Goal: Navigation & Orientation: Find specific page/section

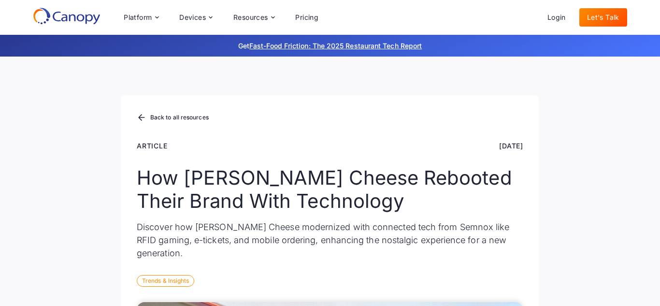
click at [506, 289] on div "Back to all resources Article [DATE] How [PERSON_NAME] Cheese Rebooted Their Br…" at bounding box center [330, 206] width 418 height 222
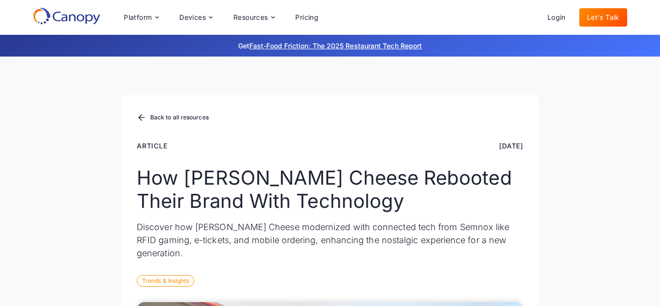
click at [506, 289] on div "Back to all resources Article [DATE] How [PERSON_NAME] Cheese Rebooted Their Br…" at bounding box center [330, 206] width 418 height 222
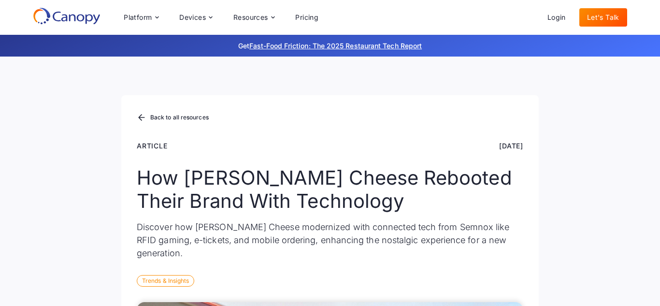
click at [506, 289] on div "Back to all resources Article [DATE] How [PERSON_NAME] Cheese Rebooted Their Br…" at bounding box center [330, 206] width 418 height 222
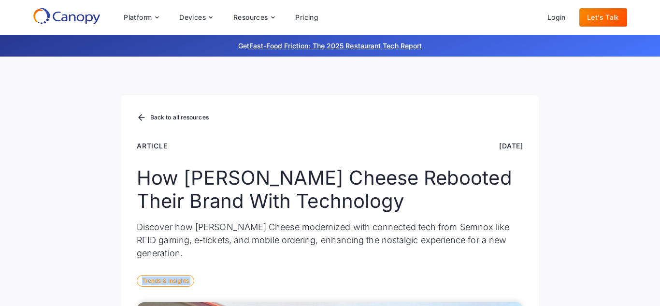
click at [506, 289] on div "Back to all resources Article [DATE] How [PERSON_NAME] Cheese Rebooted Their Br…" at bounding box center [330, 206] width 418 height 222
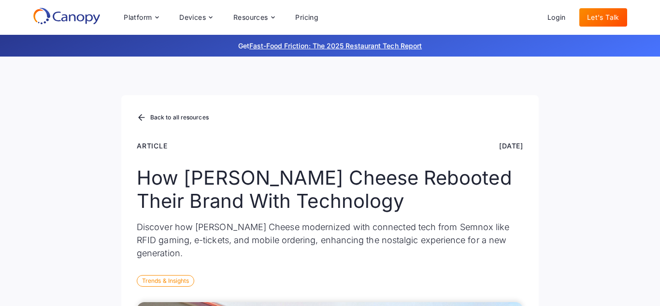
click at [506, 289] on div "Back to all resources Article [DATE] How [PERSON_NAME] Cheese Rebooted Their Br…" at bounding box center [330, 206] width 418 height 222
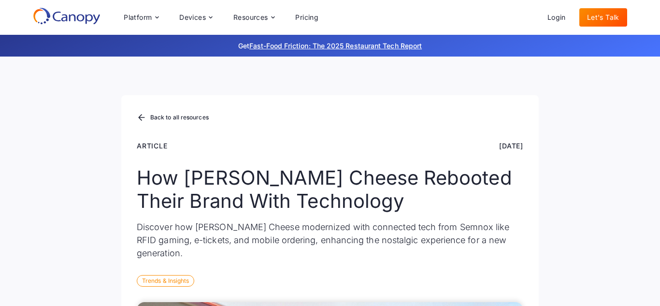
click at [506, 289] on div "Back to all resources Article [DATE] How [PERSON_NAME] Cheese Rebooted Their Br…" at bounding box center [330, 206] width 418 height 222
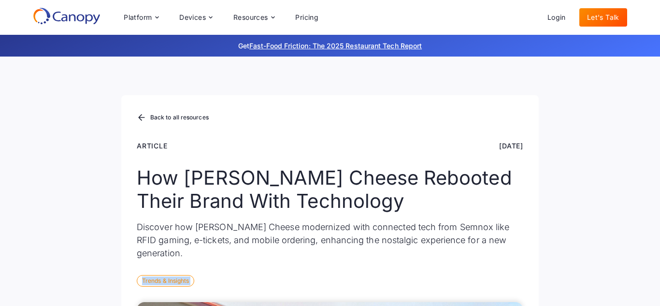
click at [506, 289] on div "Back to all resources Article [DATE] How [PERSON_NAME] Cheese Rebooted Their Br…" at bounding box center [330, 206] width 418 height 222
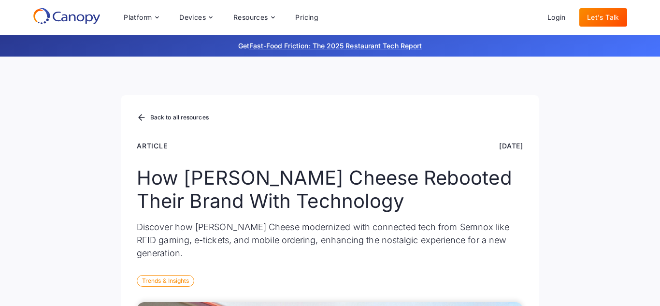
click at [506, 289] on div "Back to all resources Article [DATE] How [PERSON_NAME] Cheese Rebooted Their Br…" at bounding box center [330, 206] width 418 height 222
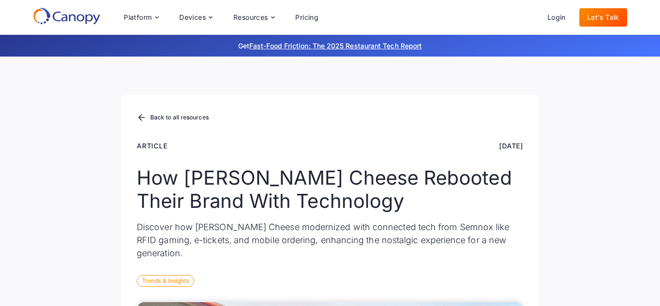
click at [506, 289] on div "Back to all resources Article [DATE] How [PERSON_NAME] Cheese Rebooted Their Br…" at bounding box center [330, 206] width 418 height 222
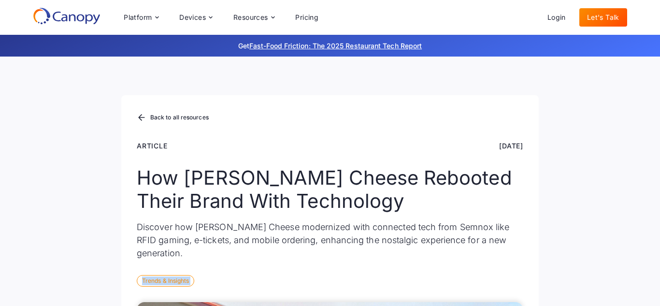
click at [506, 289] on div "Back to all resources Article [DATE] How [PERSON_NAME] Cheese Rebooted Their Br…" at bounding box center [330, 206] width 418 height 222
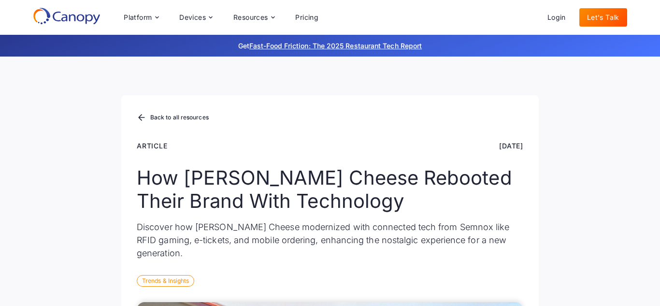
click at [506, 289] on div "Back to all resources Article [DATE] How [PERSON_NAME] Cheese Rebooted Their Br…" at bounding box center [330, 206] width 418 height 222
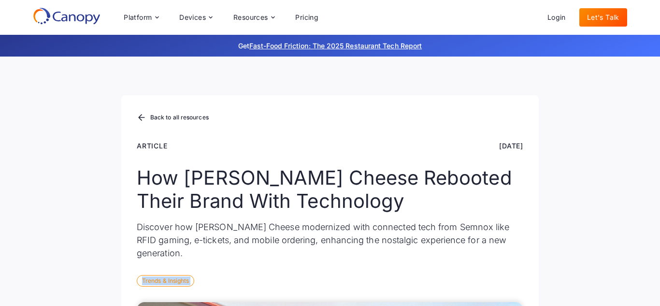
click at [506, 289] on div "Back to all resources Article [DATE] How [PERSON_NAME] Cheese Rebooted Their Br…" at bounding box center [330, 206] width 418 height 222
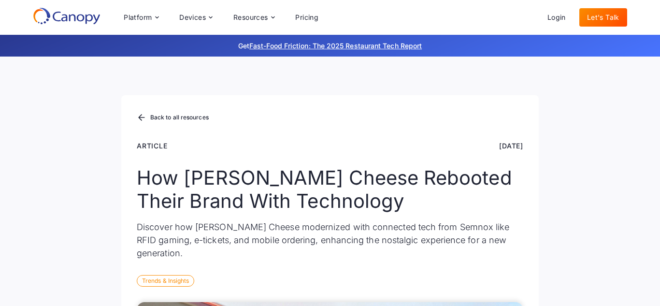
click at [506, 289] on div "Back to all resources Article [DATE] How [PERSON_NAME] Cheese Rebooted Their Br…" at bounding box center [330, 206] width 418 height 222
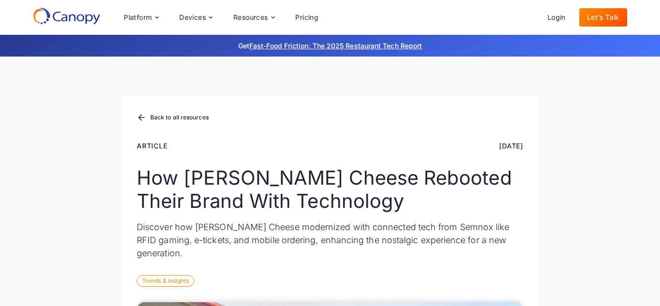
click at [506, 289] on div "Back to all resources Article [DATE] How [PERSON_NAME] Cheese Rebooted Their Br…" at bounding box center [330, 206] width 418 height 222
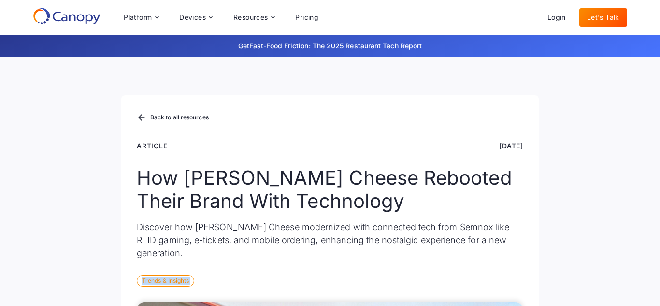
click at [506, 289] on div "Back to all resources Article [DATE] How [PERSON_NAME] Cheese Rebooted Their Br…" at bounding box center [330, 206] width 418 height 222
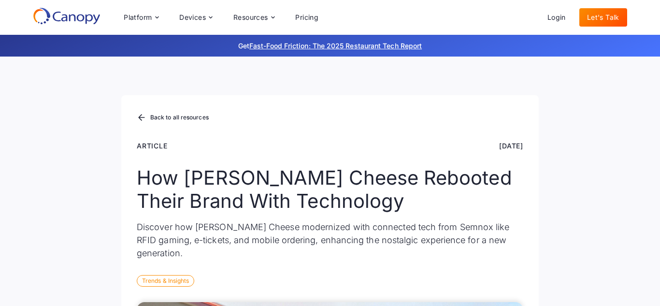
click at [506, 289] on div "Back to all resources Article [DATE] How [PERSON_NAME] Cheese Rebooted Their Br…" at bounding box center [330, 206] width 418 height 222
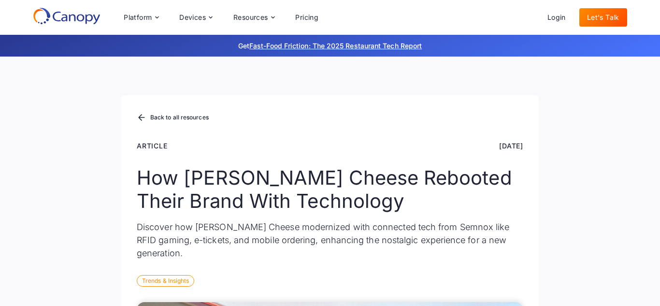
click at [506, 289] on div "Back to all resources Article [DATE] How [PERSON_NAME] Cheese Rebooted Their Br…" at bounding box center [330, 206] width 418 height 222
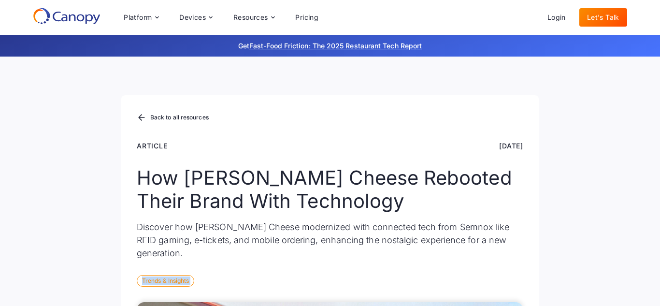
click at [506, 289] on div "Back to all resources Article [DATE] How [PERSON_NAME] Cheese Rebooted Their Br…" at bounding box center [330, 206] width 418 height 222
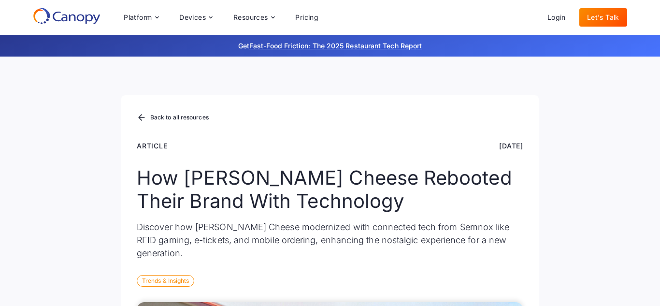
click at [506, 289] on div "Back to all resources Article [DATE] How [PERSON_NAME] Cheese Rebooted Their Br…" at bounding box center [330, 206] width 418 height 222
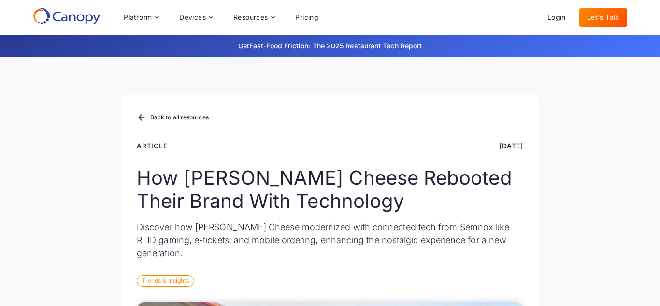
click at [506, 289] on div "Back to all resources Article [DATE] How [PERSON_NAME] Cheese Rebooted Their Br…" at bounding box center [330, 206] width 418 height 222
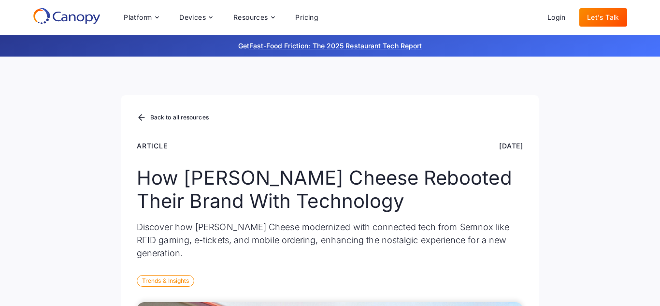
click at [506, 289] on div "Back to all resources Article [DATE] How [PERSON_NAME] Cheese Rebooted Their Br…" at bounding box center [330, 206] width 418 height 222
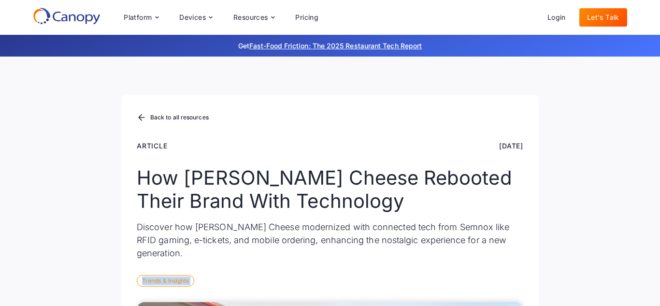
click at [506, 289] on div "Back to all resources Article [DATE] How [PERSON_NAME] Cheese Rebooted Their Br…" at bounding box center [330, 206] width 418 height 222
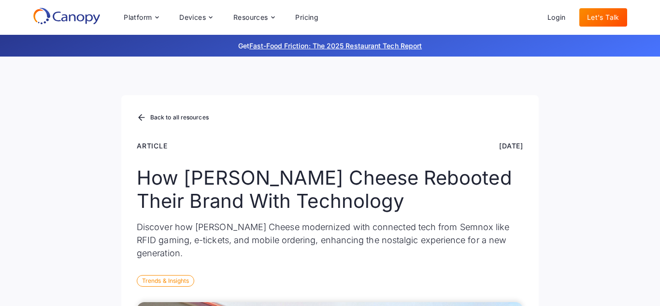
click at [506, 289] on div "Back to all resources Article [DATE] How [PERSON_NAME] Cheese Rebooted Their Br…" at bounding box center [330, 206] width 418 height 222
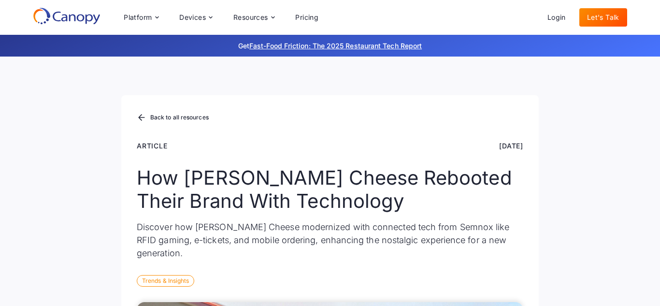
click at [506, 289] on div "Back to all resources Article [DATE] How [PERSON_NAME] Cheese Rebooted Their Br…" at bounding box center [330, 206] width 418 height 222
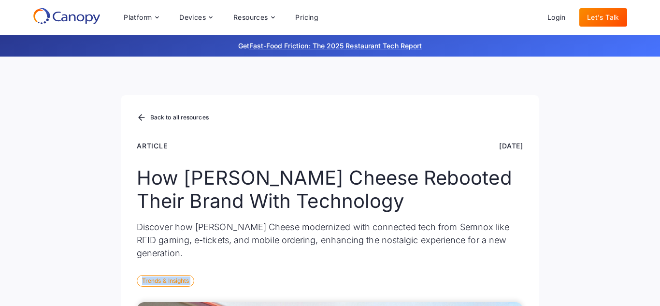
click at [506, 289] on div "Back to all resources Article [DATE] How [PERSON_NAME] Cheese Rebooted Their Br…" at bounding box center [330, 206] width 418 height 222
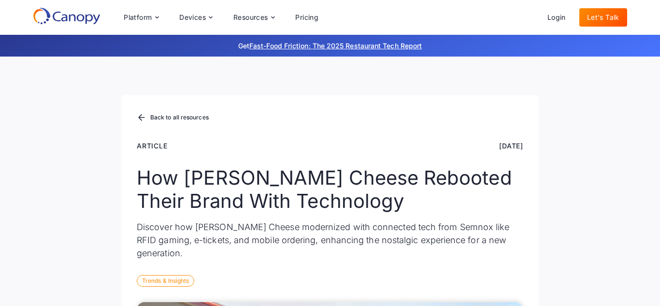
click at [506, 289] on div "Back to all resources Article [DATE] How [PERSON_NAME] Cheese Rebooted Their Br…" at bounding box center [330, 206] width 418 height 222
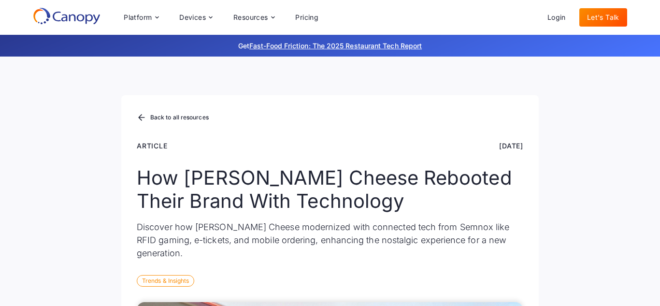
click at [506, 289] on div "Back to all resources Article [DATE] How [PERSON_NAME] Cheese Rebooted Their Br…" at bounding box center [330, 206] width 418 height 222
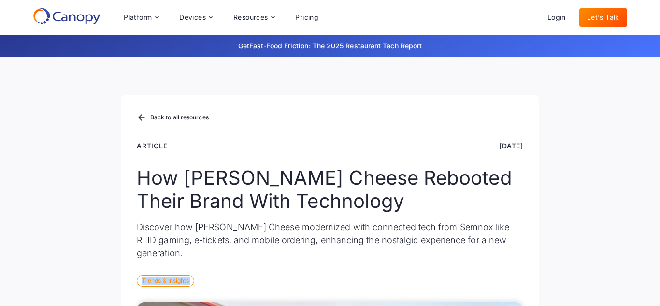
click at [506, 289] on div "Back to all resources Article [DATE] How [PERSON_NAME] Cheese Rebooted Their Br…" at bounding box center [330, 206] width 418 height 222
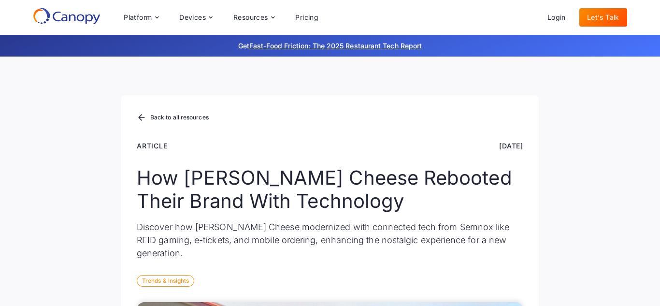
click at [506, 289] on div "Back to all resources Article [DATE] How [PERSON_NAME] Cheese Rebooted Their Br…" at bounding box center [330, 206] width 418 height 222
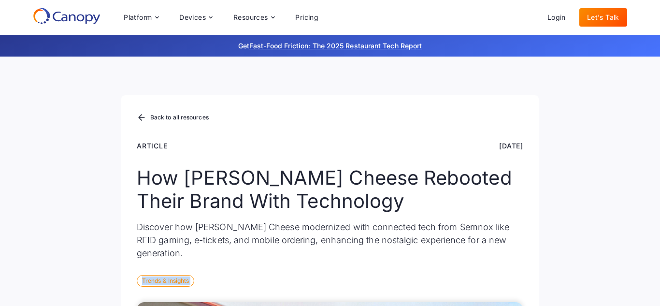
click at [506, 289] on div "Back to all resources Article [DATE] How [PERSON_NAME] Cheese Rebooted Their Br…" at bounding box center [330, 206] width 418 height 222
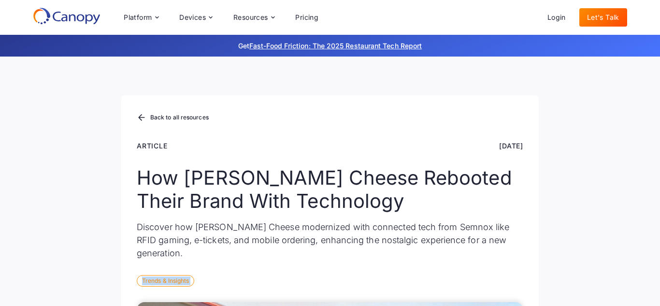
click at [506, 289] on div "Back to all resources Article [DATE] How [PERSON_NAME] Cheese Rebooted Their Br…" at bounding box center [330, 206] width 418 height 222
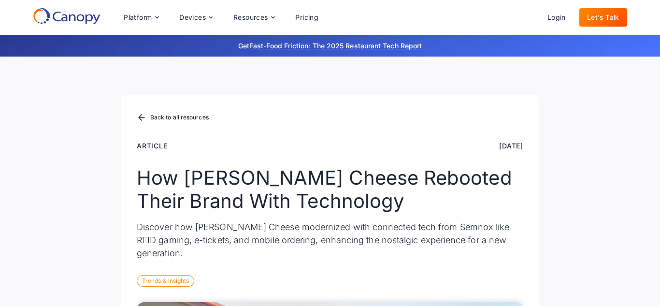
click at [506, 289] on div "Back to all resources Article [DATE] How [PERSON_NAME] Cheese Rebooted Their Br…" at bounding box center [330, 206] width 418 height 222
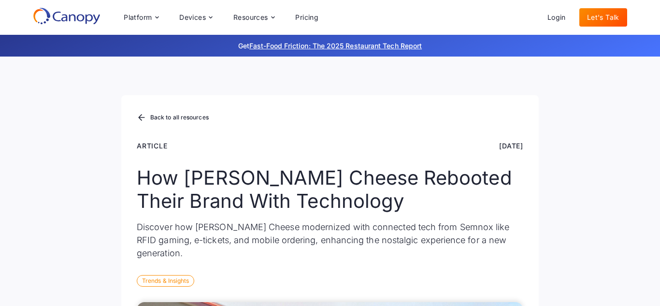
click at [506, 289] on div "Back to all resources Article [DATE] How [PERSON_NAME] Cheese Rebooted Their Br…" at bounding box center [330, 206] width 418 height 222
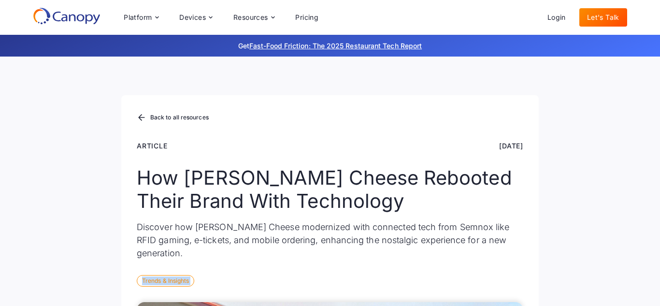
click at [506, 289] on div "Back to all resources Article [DATE] How [PERSON_NAME] Cheese Rebooted Their Br…" at bounding box center [330, 206] width 418 height 222
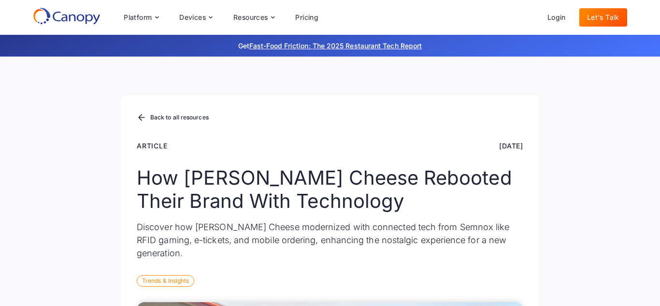
click at [506, 289] on div "Back to all resources Article [DATE] How [PERSON_NAME] Cheese Rebooted Their Br…" at bounding box center [330, 206] width 418 height 222
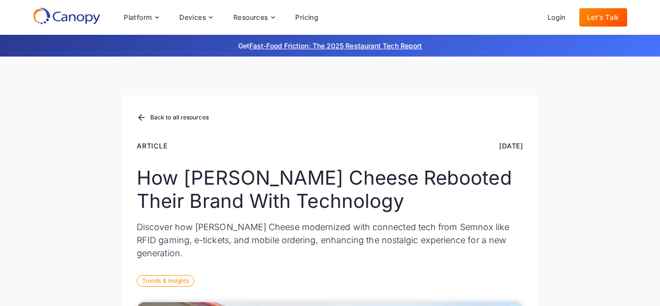
click at [506, 289] on div "Back to all resources Article [DATE] How [PERSON_NAME] Cheese Rebooted Their Br…" at bounding box center [330, 206] width 418 height 222
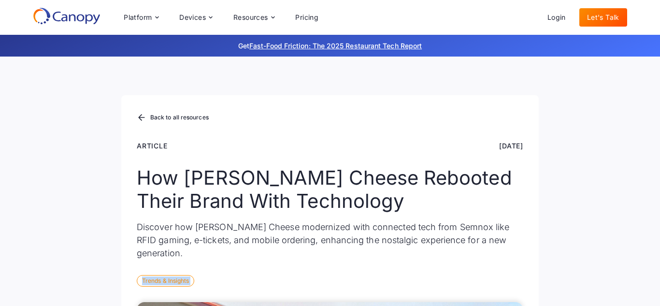
click at [506, 289] on div "Back to all resources Article [DATE] How [PERSON_NAME] Cheese Rebooted Their Br…" at bounding box center [330, 206] width 418 height 222
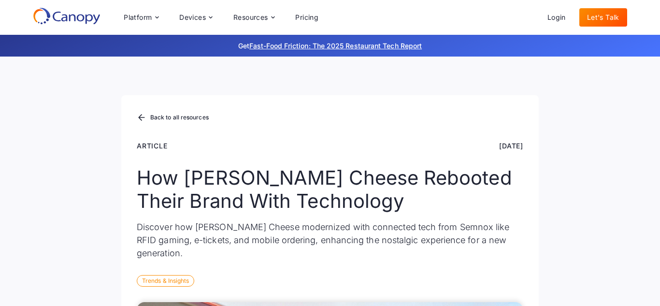
click at [506, 289] on div "Back to all resources Article [DATE] How [PERSON_NAME] Cheese Rebooted Their Br…" at bounding box center [330, 206] width 418 height 222
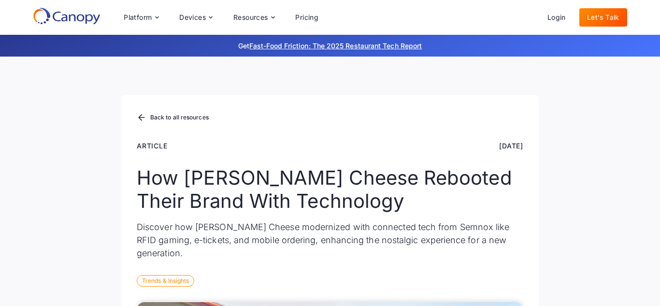
click at [506, 289] on div "Back to all resources Article [DATE] How [PERSON_NAME] Cheese Rebooted Their Br…" at bounding box center [330, 206] width 418 height 222
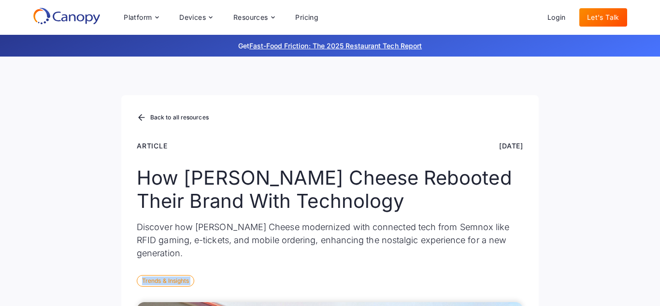
click at [506, 289] on div "Back to all resources Article [DATE] How [PERSON_NAME] Cheese Rebooted Their Br…" at bounding box center [330, 206] width 418 height 222
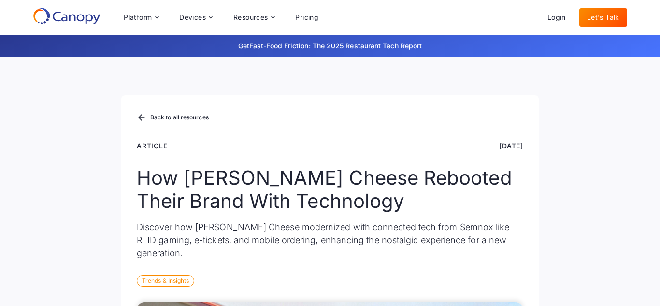
click at [506, 289] on div "Back to all resources Article [DATE] How [PERSON_NAME] Cheese Rebooted Their Br…" at bounding box center [330, 206] width 418 height 222
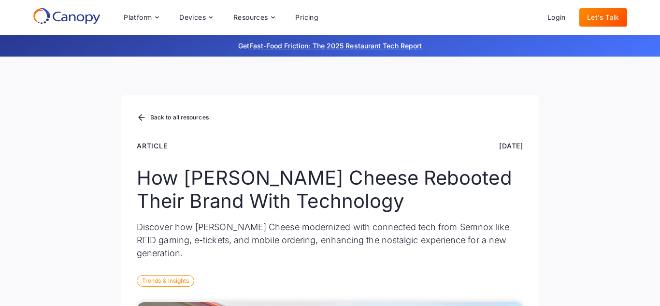
click at [506, 289] on div "Back to all resources Article [DATE] How [PERSON_NAME] Cheese Rebooted Their Br…" at bounding box center [330, 206] width 418 height 222
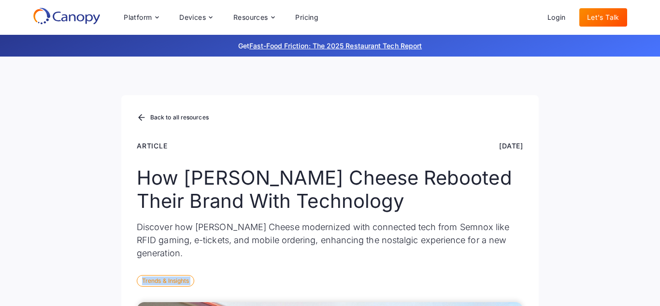
click at [506, 289] on div "Back to all resources Article [DATE] How [PERSON_NAME] Cheese Rebooted Their Br…" at bounding box center [330, 206] width 418 height 222
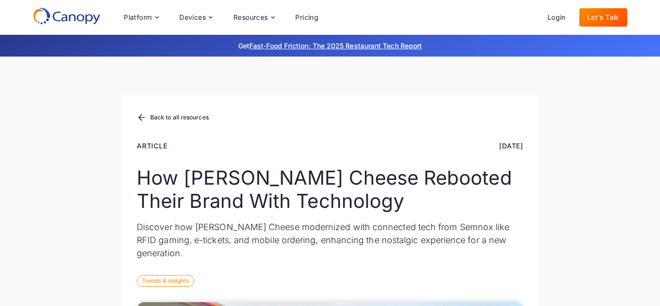
click at [506, 289] on div "Back to all resources Article [DATE] How [PERSON_NAME] Cheese Rebooted Their Br…" at bounding box center [330, 206] width 418 height 222
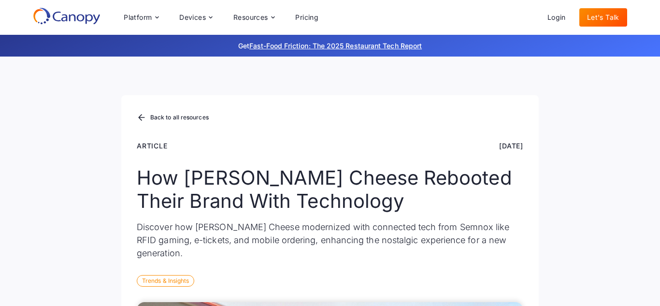
click at [506, 289] on div "Back to all resources Article [DATE] How [PERSON_NAME] Cheese Rebooted Their Br…" at bounding box center [330, 206] width 418 height 222
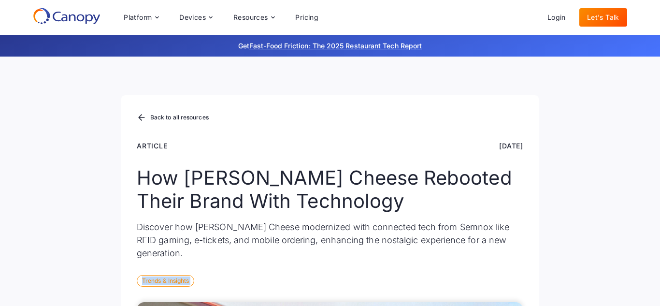
click at [506, 289] on div "Back to all resources Article [DATE] How [PERSON_NAME] Cheese Rebooted Their Br…" at bounding box center [330, 206] width 418 height 222
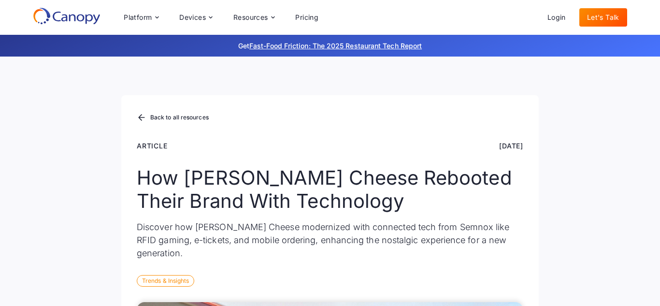
click at [506, 289] on div "Back to all resources Article [DATE] How [PERSON_NAME] Cheese Rebooted Their Br…" at bounding box center [330, 206] width 418 height 222
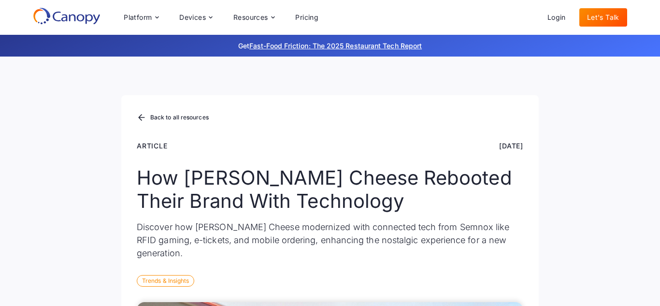
click at [506, 289] on div "Back to all resources Article [DATE] How [PERSON_NAME] Cheese Rebooted Their Br…" at bounding box center [330, 206] width 418 height 222
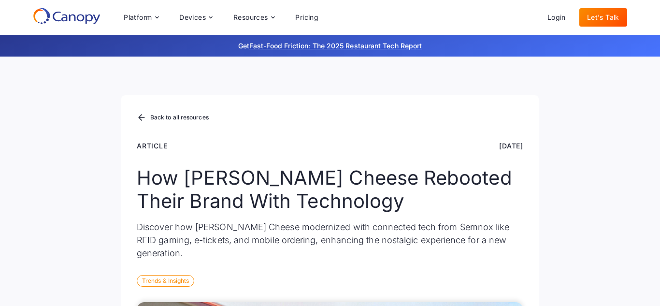
click at [506, 289] on div "Back to all resources Article [DATE] How [PERSON_NAME] Cheese Rebooted Their Br…" at bounding box center [330, 206] width 418 height 222
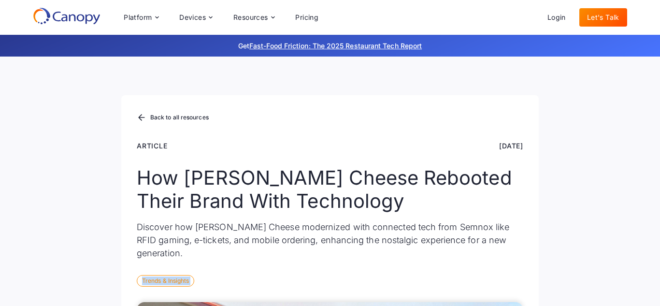
click at [506, 289] on div "Back to all resources Article [DATE] How [PERSON_NAME] Cheese Rebooted Their Br…" at bounding box center [330, 206] width 418 height 222
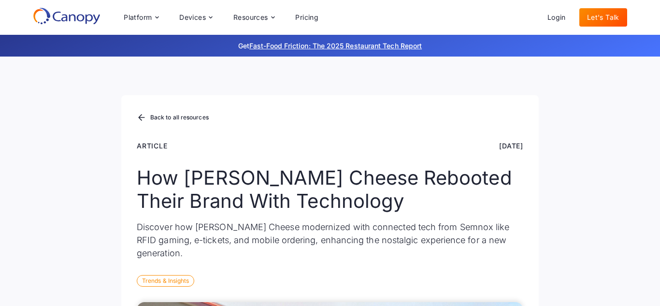
click at [506, 289] on div "Back to all resources Article [DATE] How [PERSON_NAME] Cheese Rebooted Their Br…" at bounding box center [330, 206] width 418 height 222
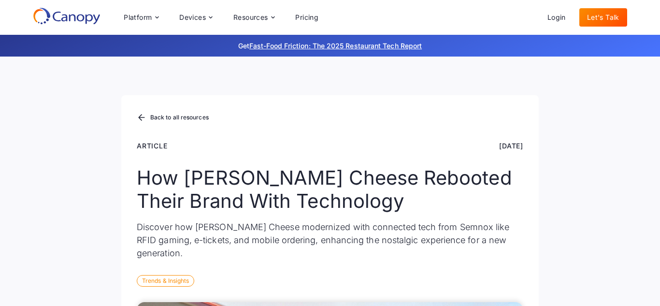
click at [506, 289] on div "Back to all resources Article [DATE] How [PERSON_NAME] Cheese Rebooted Their Br…" at bounding box center [330, 206] width 418 height 222
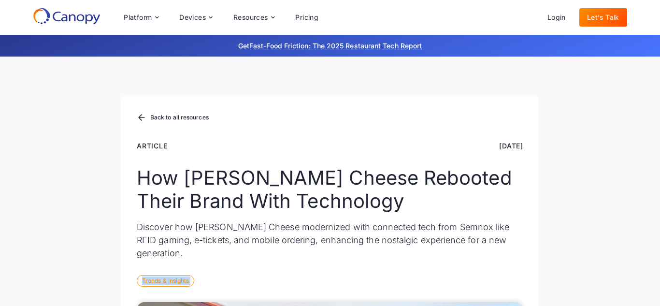
click at [506, 289] on div "Back to all resources Article [DATE] How [PERSON_NAME] Cheese Rebooted Their Br…" at bounding box center [330, 206] width 418 height 222
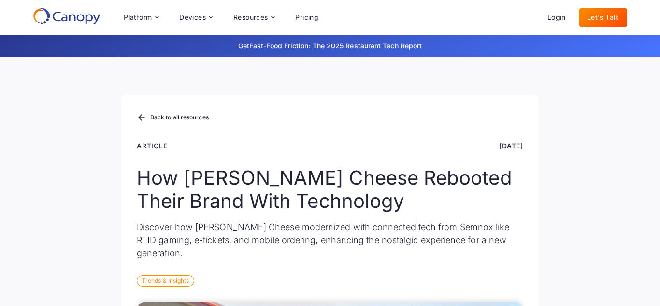
click at [506, 289] on div "Back to all resources Article [DATE] How [PERSON_NAME] Cheese Rebooted Their Br…" at bounding box center [330, 206] width 418 height 222
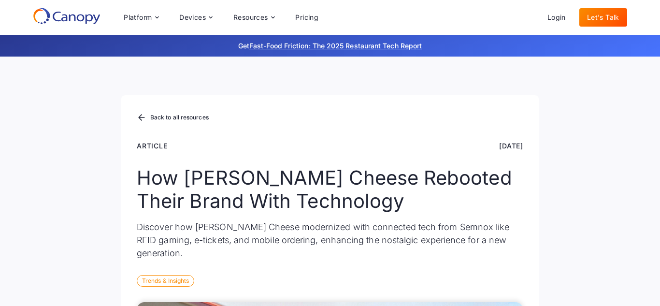
click at [506, 289] on div "Back to all resources Article [DATE] How [PERSON_NAME] Cheese Rebooted Their Br…" at bounding box center [330, 206] width 418 height 222
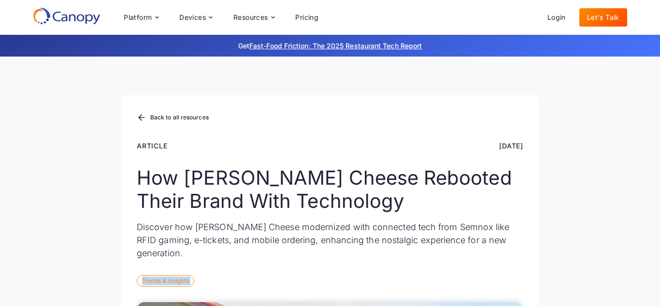
click at [506, 289] on div "Back to all resources Article [DATE] How [PERSON_NAME] Cheese Rebooted Their Br…" at bounding box center [330, 206] width 418 height 222
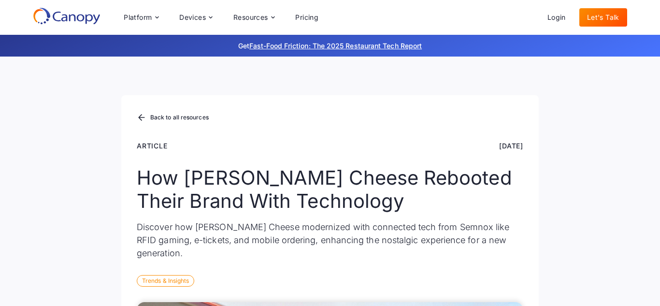
click at [506, 289] on div "Back to all resources Article [DATE] How [PERSON_NAME] Cheese Rebooted Their Br…" at bounding box center [330, 206] width 418 height 222
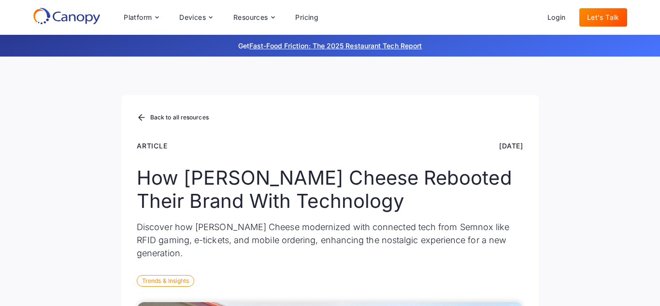
click at [506, 289] on div "Back to all resources Article [DATE] How [PERSON_NAME] Cheese Rebooted Their Br…" at bounding box center [330, 206] width 418 height 222
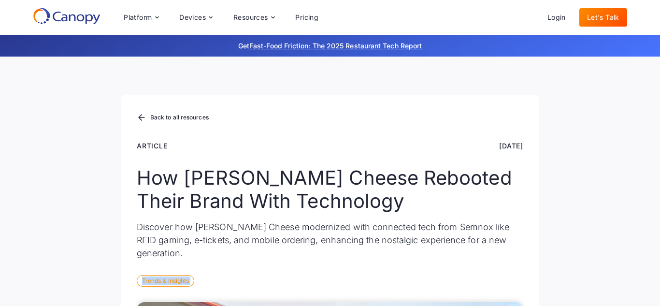
click at [506, 289] on div "Back to all resources Article [DATE] How [PERSON_NAME] Cheese Rebooted Their Br…" at bounding box center [330, 206] width 418 height 222
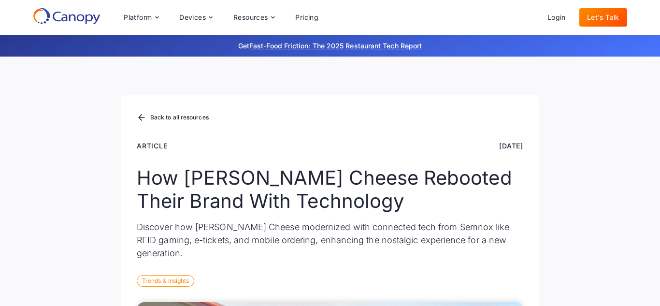
click at [506, 289] on div "Back to all resources Article [DATE] How [PERSON_NAME] Cheese Rebooted Their Br…" at bounding box center [330, 206] width 418 height 222
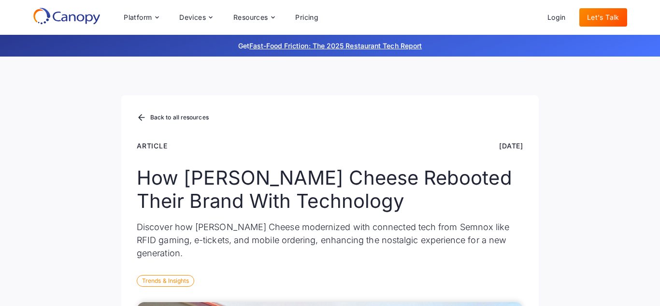
click at [506, 289] on div "Back to all resources Article [DATE] How [PERSON_NAME] Cheese Rebooted Their Br…" at bounding box center [330, 206] width 418 height 222
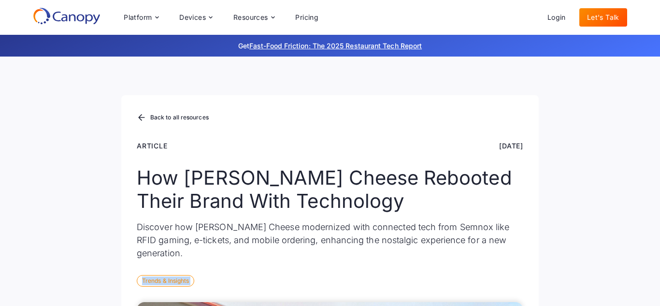
click at [506, 289] on div "Back to all resources Article [DATE] How [PERSON_NAME] Cheese Rebooted Their Br…" at bounding box center [330, 206] width 418 height 222
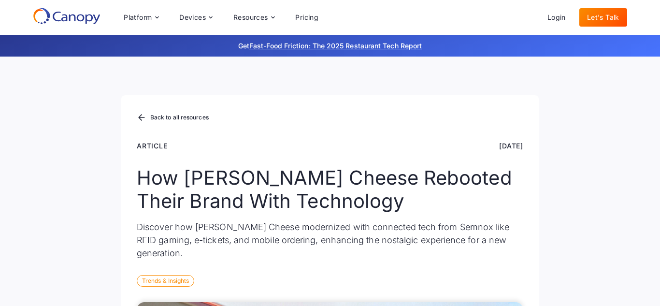
click at [506, 289] on div "Back to all resources Article [DATE] How [PERSON_NAME] Cheese Rebooted Their Br…" at bounding box center [330, 206] width 418 height 222
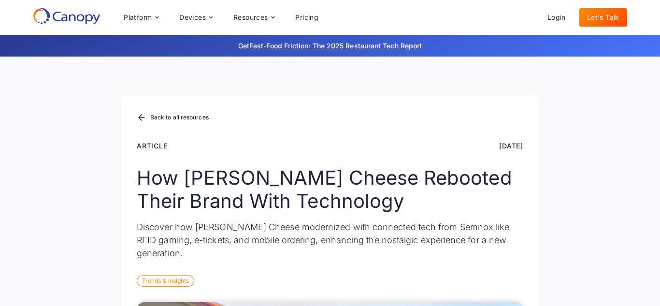
click at [506, 289] on div "Back to all resources Article [DATE] How [PERSON_NAME] Cheese Rebooted Their Br…" at bounding box center [330, 206] width 418 height 222
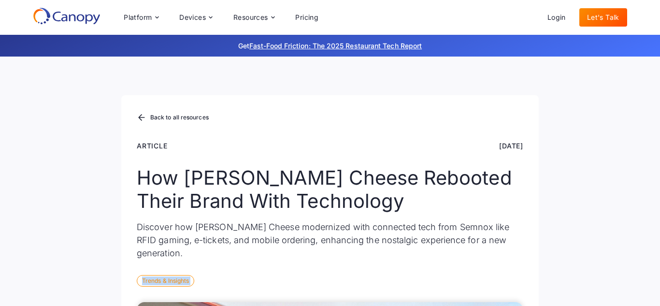
click at [506, 289] on div "Back to all resources Article [DATE] How [PERSON_NAME] Cheese Rebooted Their Br…" at bounding box center [330, 206] width 418 height 222
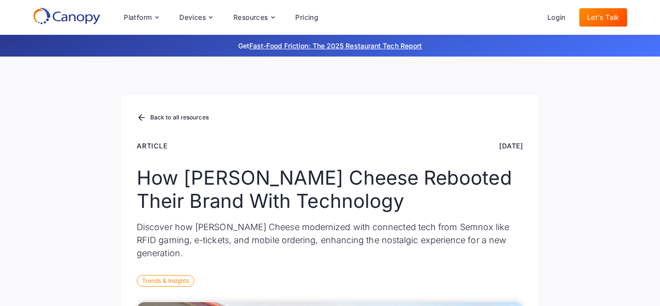
click at [506, 289] on div "Back to all resources Article [DATE] How [PERSON_NAME] Cheese Rebooted Their Br…" at bounding box center [330, 206] width 418 height 222
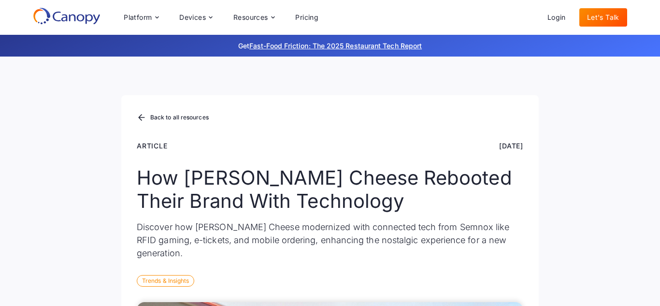
click at [506, 289] on div "Back to all resources Article [DATE] How [PERSON_NAME] Cheese Rebooted Their Br…" at bounding box center [330, 206] width 418 height 222
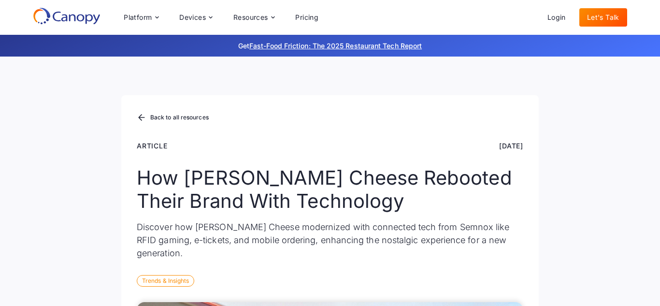
click at [506, 289] on div "Back to all resources Article [DATE] How [PERSON_NAME] Cheese Rebooted Their Br…" at bounding box center [330, 206] width 418 height 222
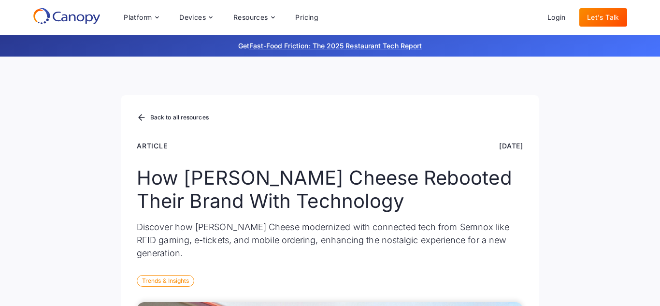
click at [506, 289] on div "Back to all resources Article [DATE] How [PERSON_NAME] Cheese Rebooted Their Br…" at bounding box center [330, 206] width 418 height 222
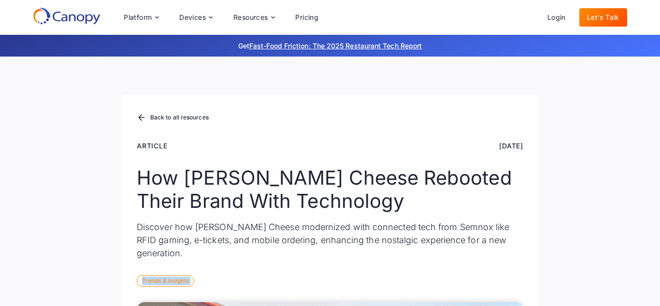
click at [506, 289] on div "Back to all resources Article [DATE] How [PERSON_NAME] Cheese Rebooted Their Br…" at bounding box center [330, 206] width 418 height 222
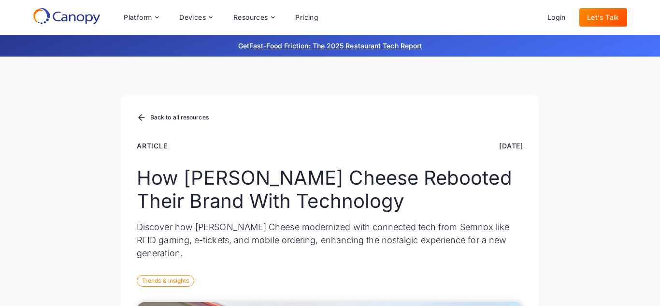
click at [506, 289] on div "Back to all resources Article [DATE] How [PERSON_NAME] Cheese Rebooted Their Br…" at bounding box center [330, 206] width 418 height 222
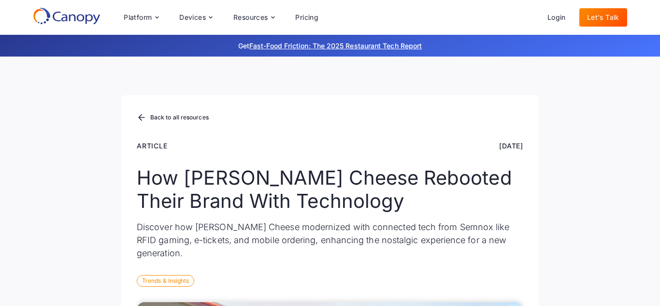
click at [506, 289] on div "Back to all resources Article [DATE] How [PERSON_NAME] Cheese Rebooted Their Br…" at bounding box center [330, 206] width 418 height 222
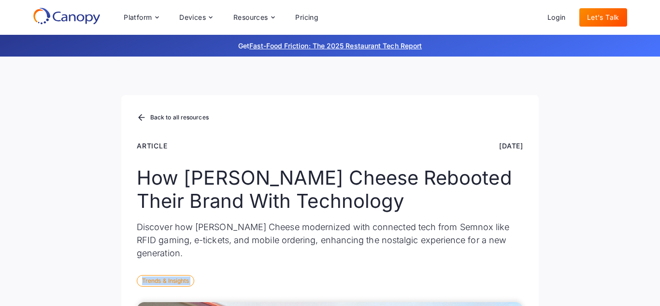
click at [506, 289] on div "Back to all resources Article [DATE] How [PERSON_NAME] Cheese Rebooted Their Br…" at bounding box center [330, 206] width 418 height 222
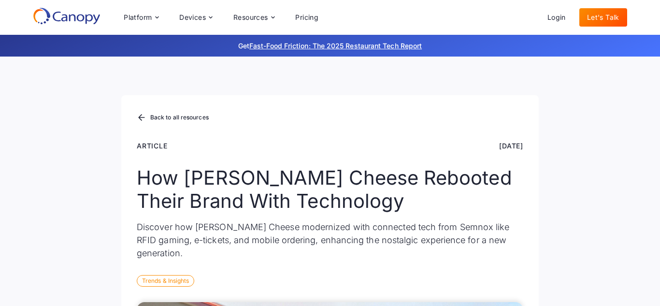
click at [506, 289] on div "Back to all resources Article [DATE] How [PERSON_NAME] Cheese Rebooted Their Br…" at bounding box center [330, 206] width 418 height 222
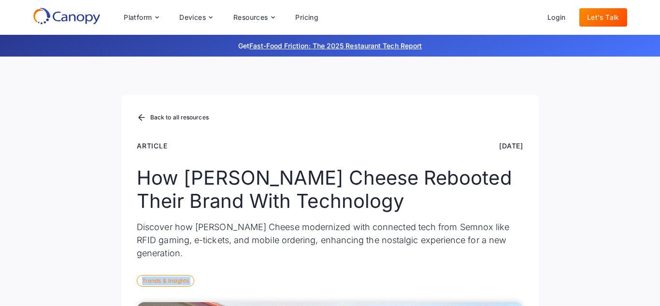
click at [506, 289] on div "Back to all resources Article [DATE] How [PERSON_NAME] Cheese Rebooted Their Br…" at bounding box center [330, 206] width 418 height 222
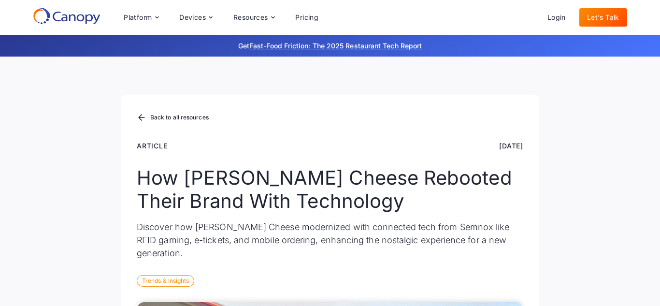
click at [506, 289] on div "Back to all resources Article [DATE] How [PERSON_NAME] Cheese Rebooted Their Br…" at bounding box center [330, 206] width 418 height 222
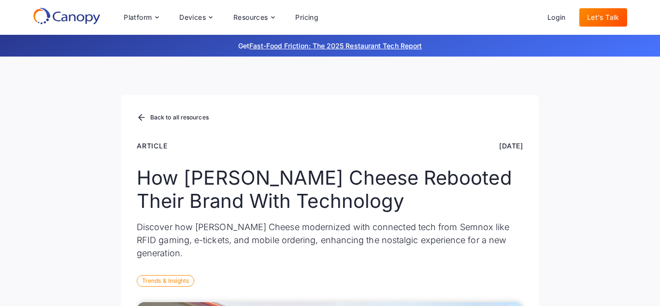
click at [506, 289] on div "Back to all resources Article [DATE] How [PERSON_NAME] Cheese Rebooted Their Br…" at bounding box center [330, 206] width 418 height 222
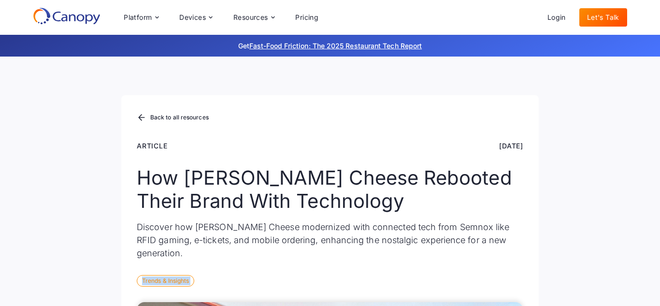
click at [506, 289] on div "Back to all resources Article [DATE] How [PERSON_NAME] Cheese Rebooted Their Br…" at bounding box center [330, 206] width 418 height 222
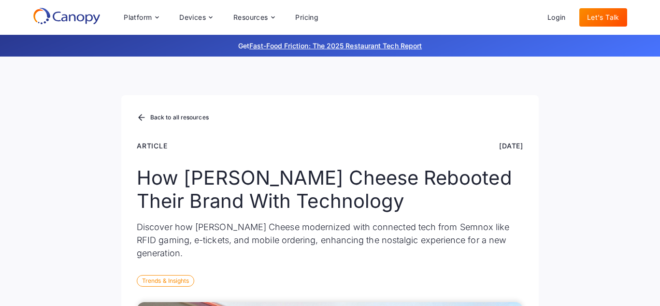
click at [506, 289] on div "Back to all resources Article [DATE] How [PERSON_NAME] Cheese Rebooted Their Br…" at bounding box center [330, 206] width 418 height 222
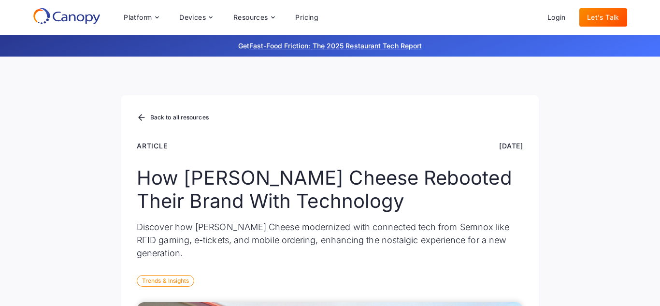
click at [506, 289] on div "Back to all resources Article [DATE] How [PERSON_NAME] Cheese Rebooted Their Br…" at bounding box center [330, 206] width 418 height 222
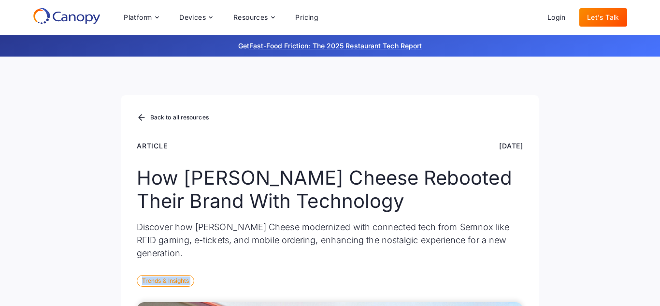
click at [506, 289] on div "Back to all resources Article [DATE] How [PERSON_NAME] Cheese Rebooted Their Br…" at bounding box center [330, 206] width 418 height 222
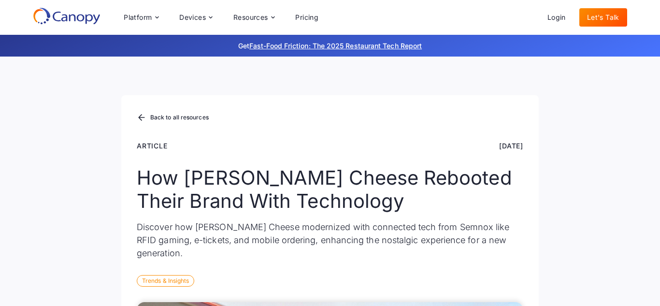
click at [506, 289] on div "Back to all resources Article [DATE] How [PERSON_NAME] Cheese Rebooted Their Br…" at bounding box center [330, 206] width 418 height 222
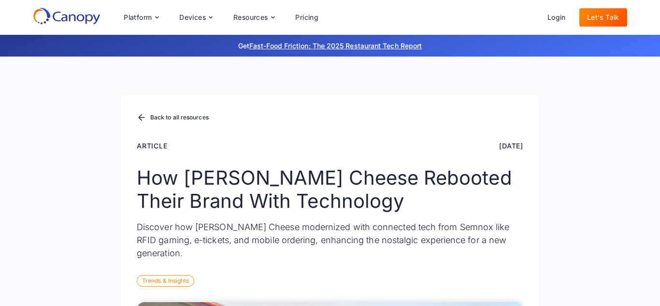
click at [506, 289] on div "Back to all resources Article [DATE] How [PERSON_NAME] Cheese Rebooted Their Br…" at bounding box center [330, 206] width 418 height 222
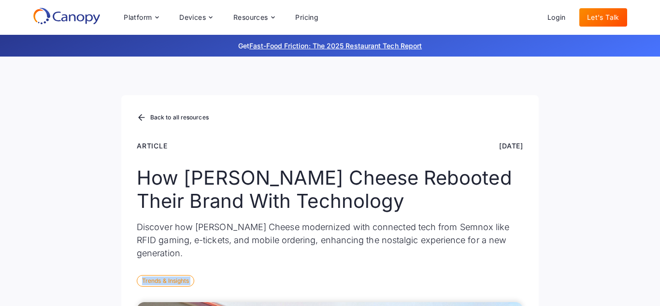
click at [506, 289] on div "Back to all resources Article [DATE] How [PERSON_NAME] Cheese Rebooted Their Br…" at bounding box center [330, 206] width 418 height 222
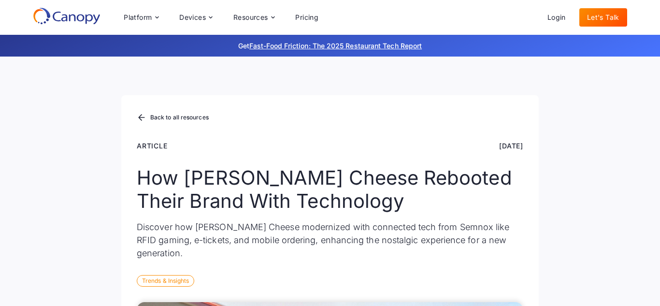
click at [506, 289] on div "Back to all resources Article [DATE] How [PERSON_NAME] Cheese Rebooted Their Br…" at bounding box center [330, 206] width 418 height 222
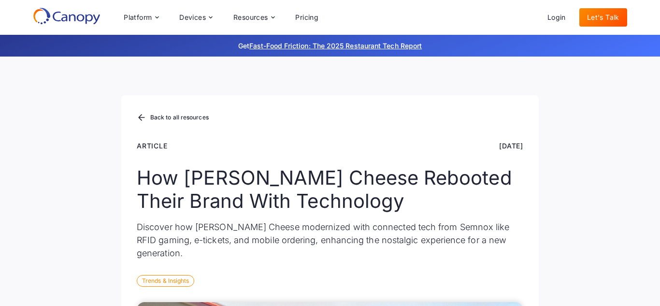
click at [506, 289] on div "Back to all resources Article [DATE] How [PERSON_NAME] Cheese Rebooted Their Br…" at bounding box center [330, 206] width 418 height 222
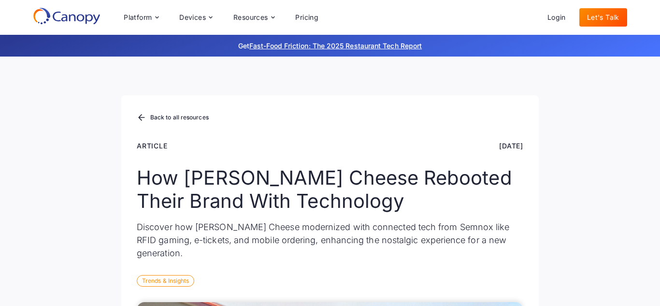
click at [506, 289] on div "Back to all resources Article [DATE] How [PERSON_NAME] Cheese Rebooted Their Br…" at bounding box center [330, 206] width 418 height 222
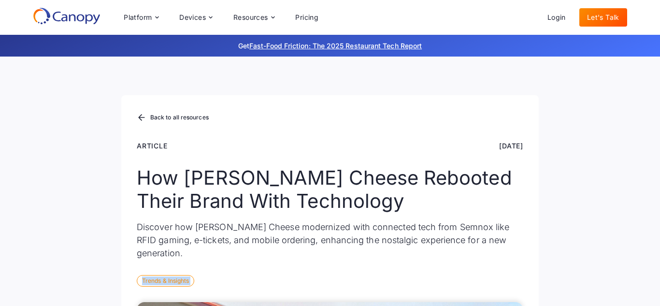
click at [506, 289] on div "Back to all resources Article [DATE] How [PERSON_NAME] Cheese Rebooted Their Br…" at bounding box center [330, 206] width 418 height 222
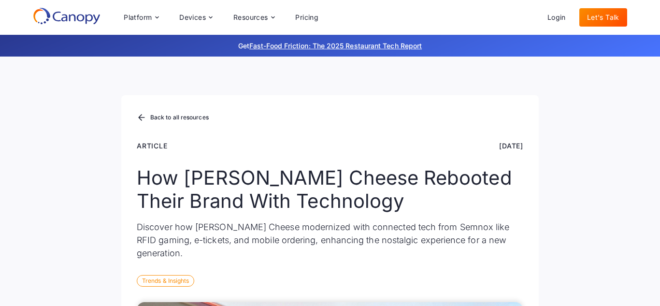
click at [506, 289] on div "Back to all resources Article [DATE] How [PERSON_NAME] Cheese Rebooted Their Br…" at bounding box center [330, 206] width 418 height 222
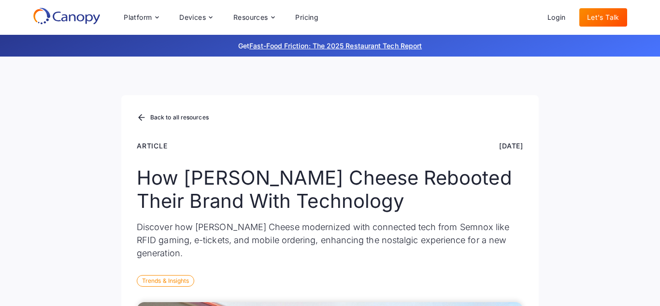
click at [506, 289] on div "Back to all resources Article [DATE] How [PERSON_NAME] Cheese Rebooted Their Br…" at bounding box center [330, 206] width 418 height 222
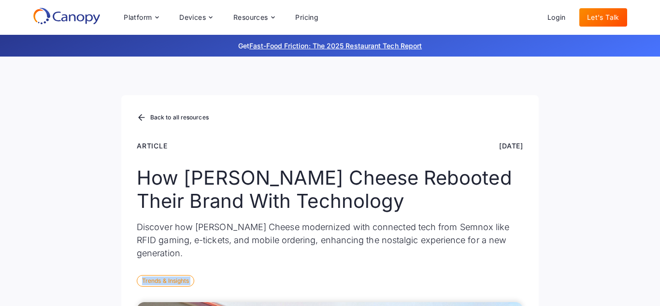
click at [506, 289] on div "Back to all resources Article [DATE] How [PERSON_NAME] Cheese Rebooted Their Br…" at bounding box center [330, 206] width 418 height 222
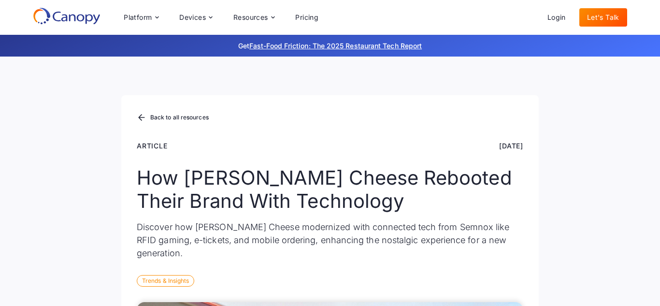
click at [506, 289] on div "Back to all resources Article [DATE] How [PERSON_NAME] Cheese Rebooted Their Br…" at bounding box center [330, 206] width 418 height 222
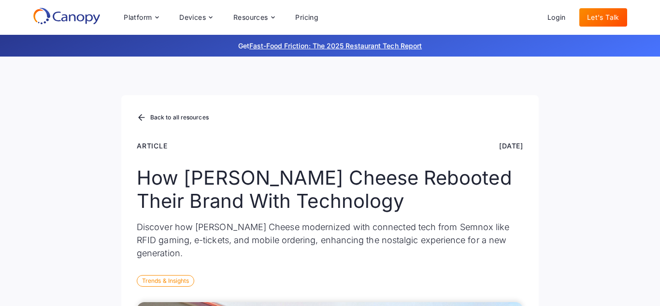
click at [506, 289] on div "Back to all resources Article [DATE] How [PERSON_NAME] Cheese Rebooted Their Br…" at bounding box center [330, 206] width 418 height 222
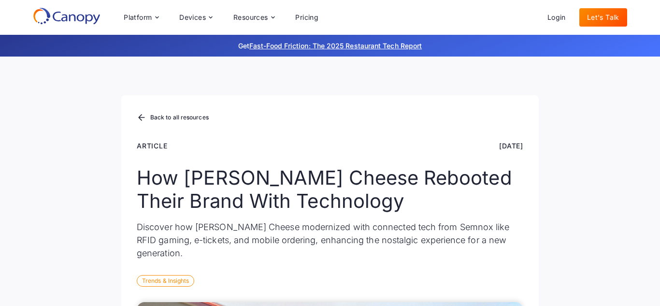
click at [506, 289] on div "Back to all resources Article [DATE] How [PERSON_NAME] Cheese Rebooted Their Br…" at bounding box center [330, 206] width 418 height 222
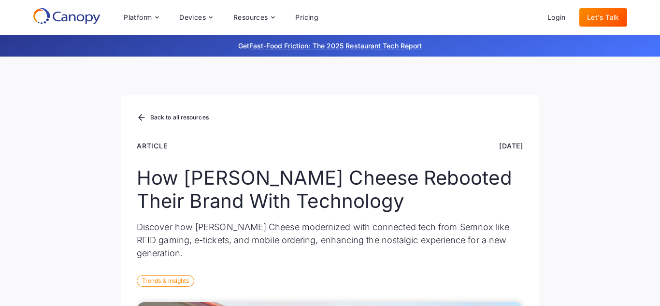
click at [506, 289] on div "Back to all resources Article [DATE] How [PERSON_NAME] Cheese Rebooted Their Br…" at bounding box center [330, 206] width 418 height 222
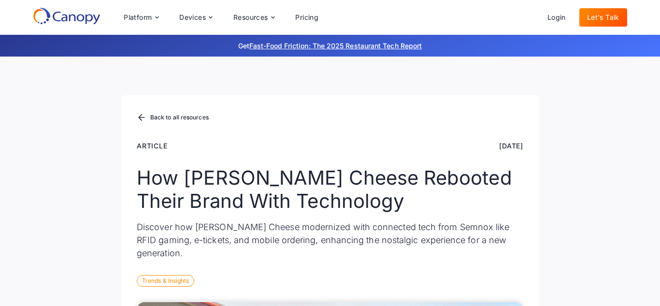
click at [506, 289] on div "Back to all resources Article [DATE] How [PERSON_NAME] Cheese Rebooted Their Br…" at bounding box center [330, 206] width 418 height 222
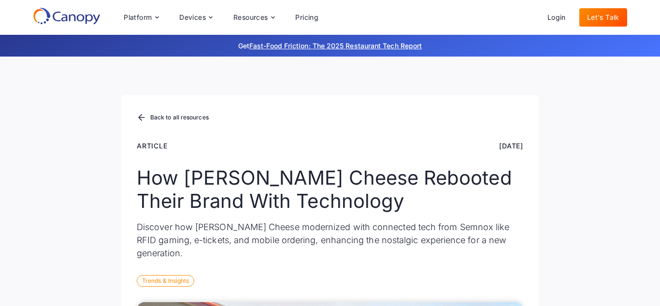
click at [506, 289] on div "Back to all resources Article [DATE] How [PERSON_NAME] Cheese Rebooted Their Br…" at bounding box center [330, 206] width 418 height 222
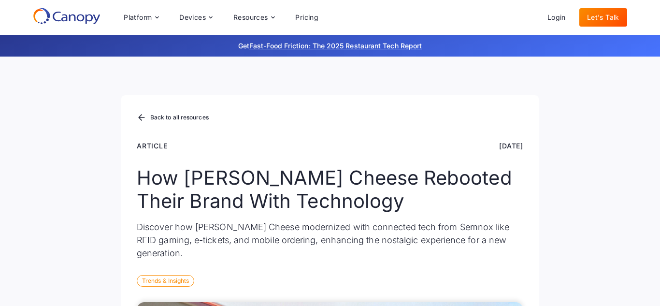
click at [506, 289] on div "Back to all resources Article [DATE] How [PERSON_NAME] Cheese Rebooted Their Br…" at bounding box center [330, 206] width 418 height 222
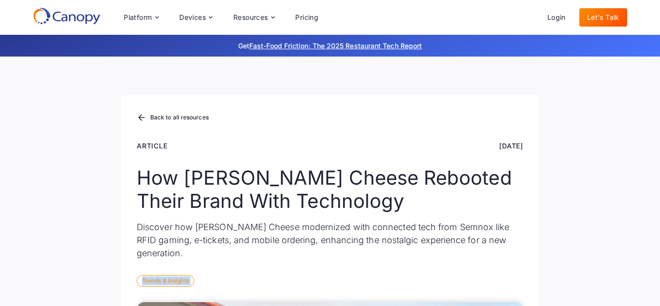
click at [506, 289] on div "Back to all resources Article [DATE] How [PERSON_NAME] Cheese Rebooted Their Br…" at bounding box center [330, 206] width 418 height 222
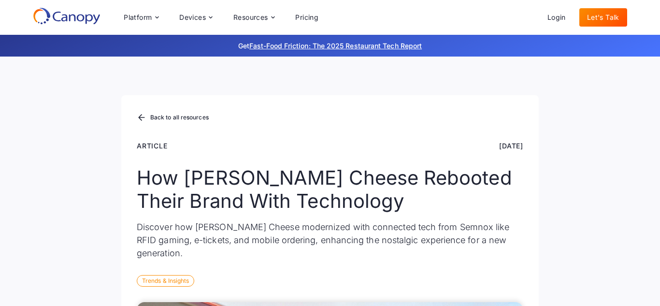
click at [506, 289] on div "Back to all resources Article [DATE] How [PERSON_NAME] Cheese Rebooted Their Br…" at bounding box center [330, 206] width 418 height 222
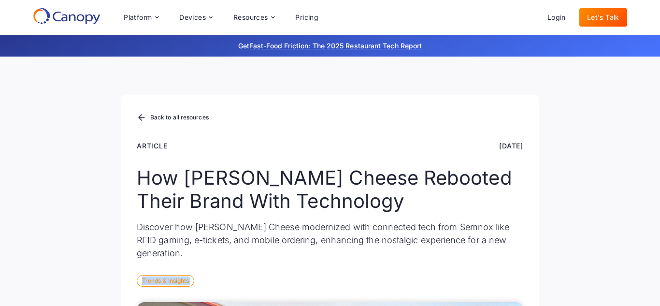
click at [506, 289] on div "Back to all resources Article [DATE] How [PERSON_NAME] Cheese Rebooted Their Br…" at bounding box center [330, 206] width 418 height 222
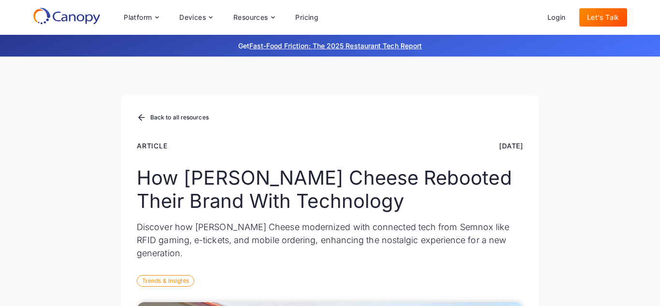
click at [506, 289] on div "Back to all resources Article [DATE] How [PERSON_NAME] Cheese Rebooted Their Br…" at bounding box center [330, 206] width 418 height 222
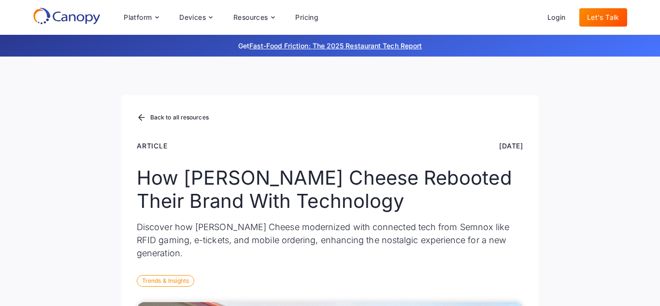
click at [506, 289] on div "Back to all resources Article [DATE] How [PERSON_NAME] Cheese Rebooted Their Br…" at bounding box center [330, 206] width 418 height 222
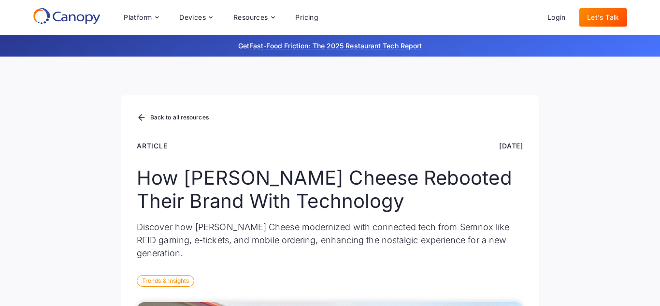
click at [506, 289] on div "Back to all resources Article [DATE] How [PERSON_NAME] Cheese Rebooted Their Br…" at bounding box center [330, 206] width 418 height 222
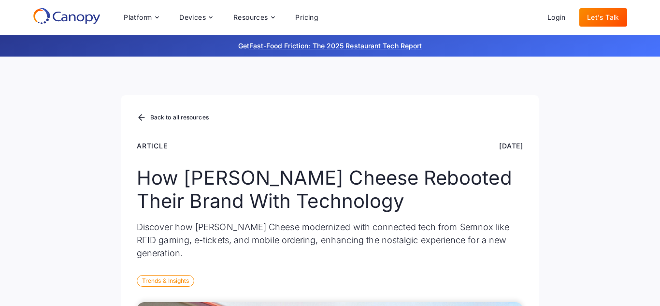
click at [506, 289] on div "Back to all resources Article [DATE] How [PERSON_NAME] Cheese Rebooted Their Br…" at bounding box center [330, 206] width 418 height 222
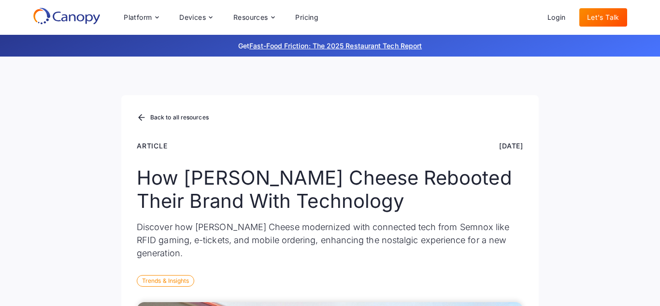
click at [506, 289] on div "Back to all resources Article [DATE] How [PERSON_NAME] Cheese Rebooted Their Br…" at bounding box center [330, 206] width 418 height 222
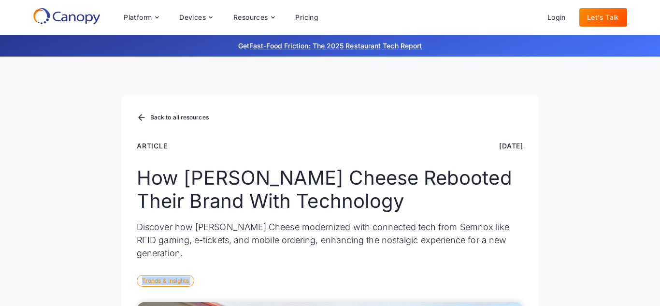
click at [506, 289] on div "Back to all resources Article [DATE] How [PERSON_NAME] Cheese Rebooted Their Br…" at bounding box center [330, 206] width 418 height 222
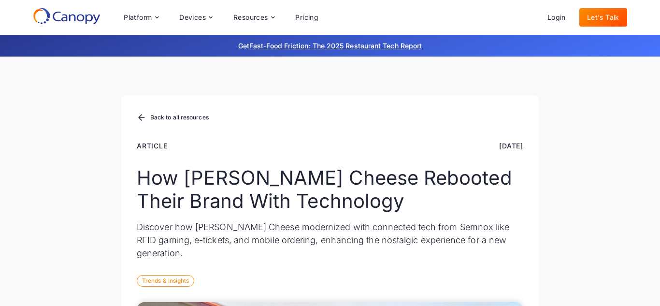
click at [506, 289] on div "Back to all resources Article [DATE] How [PERSON_NAME] Cheese Rebooted Their Br…" at bounding box center [330, 206] width 418 height 222
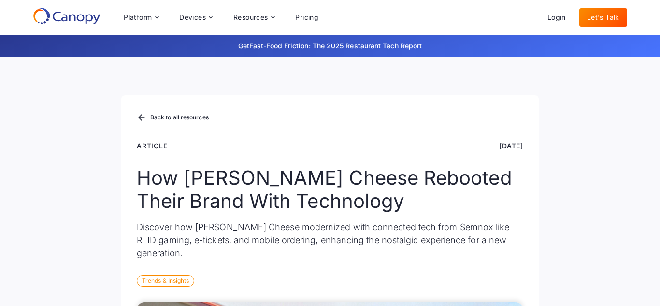
click at [506, 289] on div "Back to all resources Article [DATE] How [PERSON_NAME] Cheese Rebooted Their Br…" at bounding box center [330, 206] width 418 height 222
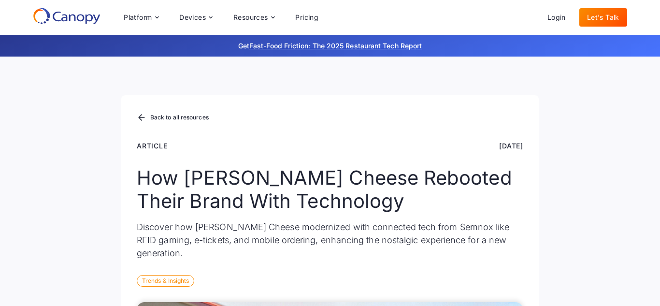
click at [506, 289] on div "Back to all resources Article [DATE] How [PERSON_NAME] Cheese Rebooted Their Br…" at bounding box center [330, 206] width 418 height 222
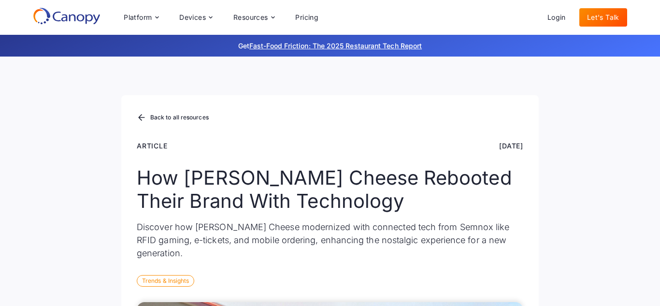
click at [506, 289] on div "Back to all resources Article [DATE] How [PERSON_NAME] Cheese Rebooted Their Br…" at bounding box center [330, 206] width 418 height 222
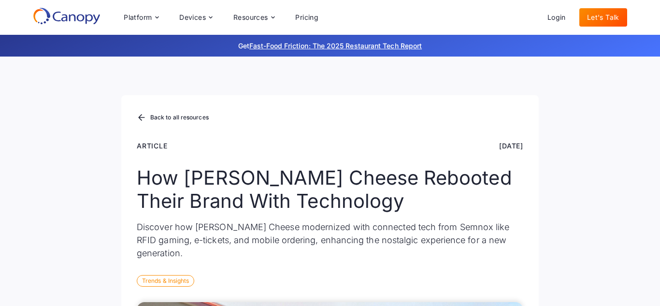
click at [506, 289] on div "Back to all resources Article [DATE] How [PERSON_NAME] Cheese Rebooted Their Br…" at bounding box center [330, 206] width 418 height 222
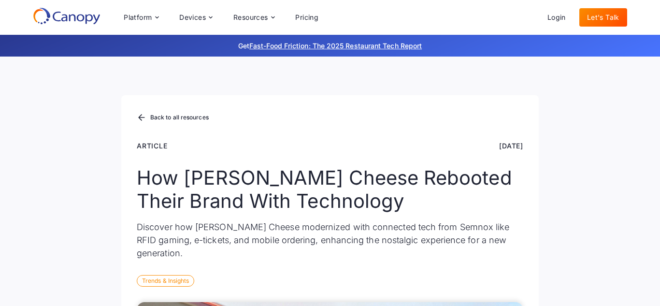
click at [506, 289] on div "Back to all resources Article [DATE] How [PERSON_NAME] Cheese Rebooted Their Br…" at bounding box center [330, 206] width 418 height 222
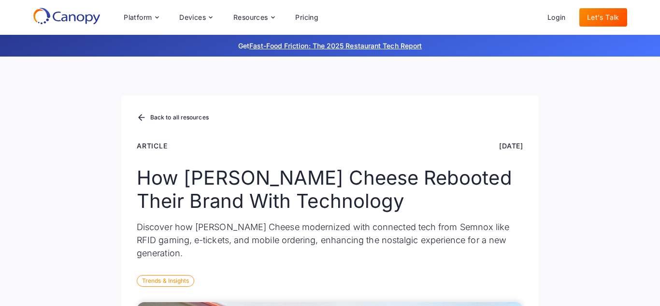
click at [506, 289] on div "Back to all resources Article [DATE] How [PERSON_NAME] Cheese Rebooted Their Br…" at bounding box center [330, 206] width 418 height 222
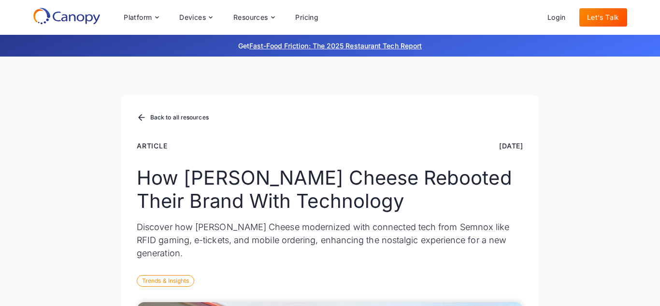
click at [506, 289] on div "Back to all resources Article [DATE] How [PERSON_NAME] Cheese Rebooted Their Br…" at bounding box center [330, 206] width 418 height 222
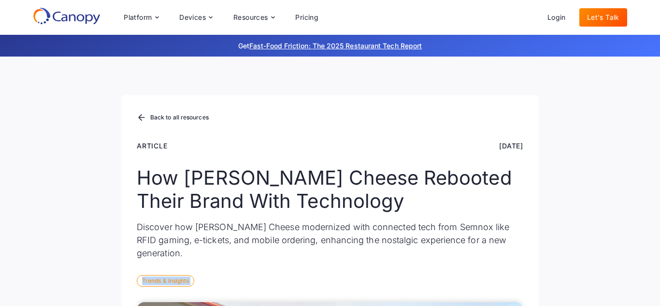
click at [506, 289] on div "Back to all resources Article [DATE] How [PERSON_NAME] Cheese Rebooted Their Br…" at bounding box center [330, 206] width 418 height 222
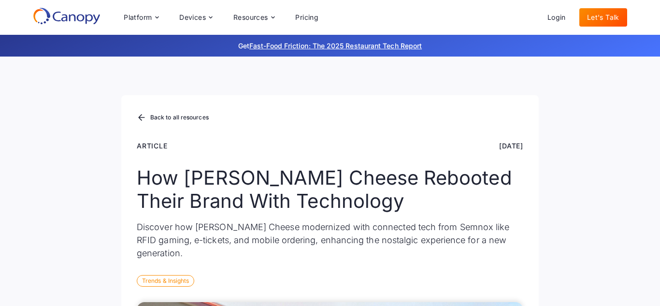
click at [506, 289] on div "Back to all resources Article [DATE] How [PERSON_NAME] Cheese Rebooted Their Br…" at bounding box center [330, 206] width 418 height 222
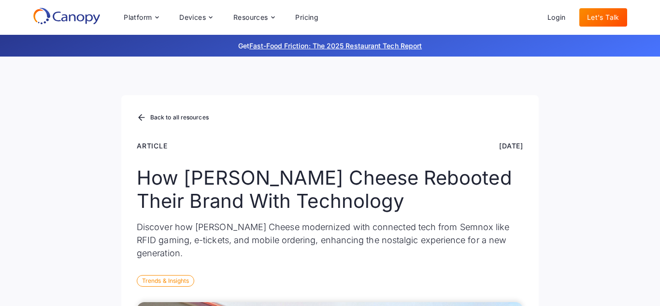
click at [506, 289] on div "Back to all resources Article [DATE] How [PERSON_NAME] Cheese Rebooted Their Br…" at bounding box center [330, 206] width 418 height 222
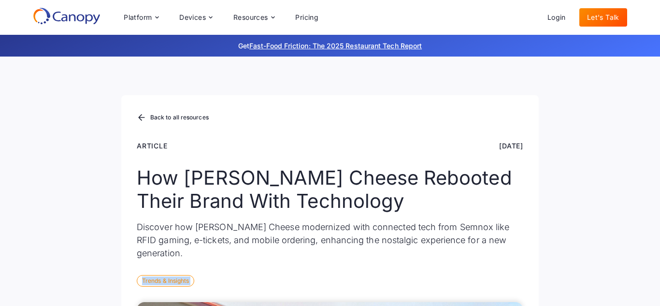
click at [506, 289] on div "Back to all resources Article [DATE] How [PERSON_NAME] Cheese Rebooted Their Br…" at bounding box center [330, 206] width 418 height 222
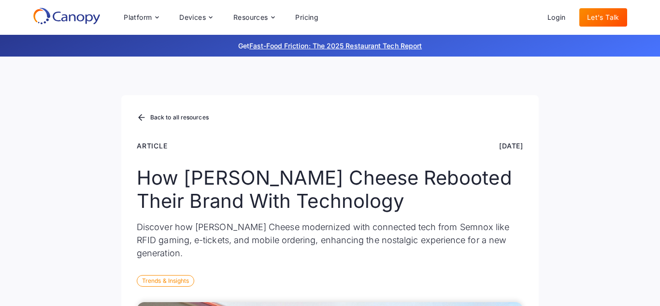
click at [506, 289] on div "Back to all resources Article [DATE] How [PERSON_NAME] Cheese Rebooted Their Br…" at bounding box center [330, 206] width 418 height 222
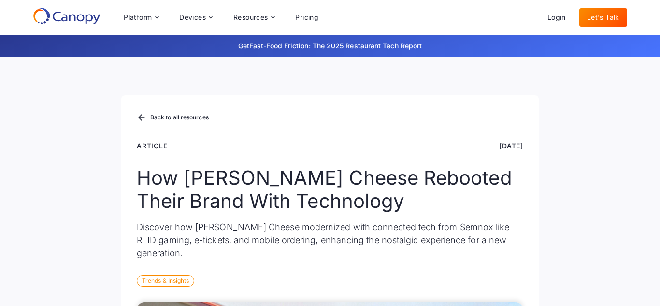
click at [506, 289] on div "Back to all resources Article [DATE] How [PERSON_NAME] Cheese Rebooted Their Br…" at bounding box center [330, 206] width 418 height 222
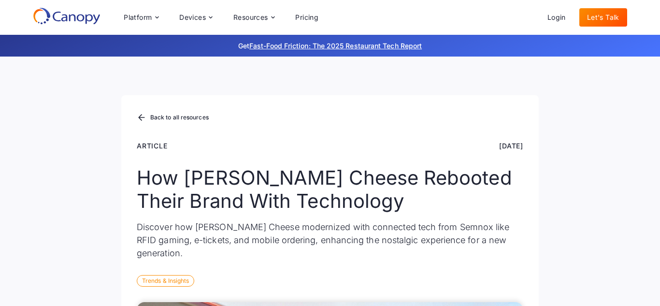
click at [506, 289] on div "Back to all resources Article [DATE] How [PERSON_NAME] Cheese Rebooted Their Br…" at bounding box center [330, 206] width 418 height 222
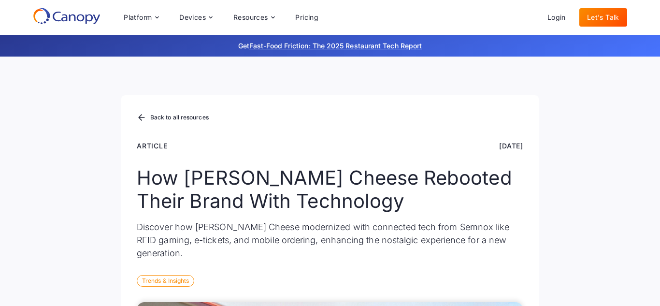
click at [506, 289] on div "Back to all resources Article [DATE] How [PERSON_NAME] Cheese Rebooted Their Br…" at bounding box center [330, 206] width 418 height 222
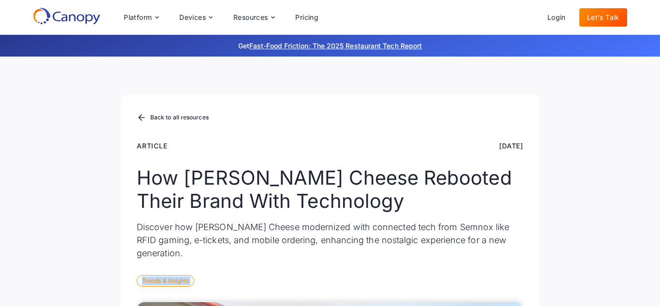
click at [506, 289] on div "Back to all resources Article [DATE] How [PERSON_NAME] Cheese Rebooted Their Br…" at bounding box center [330, 206] width 418 height 222
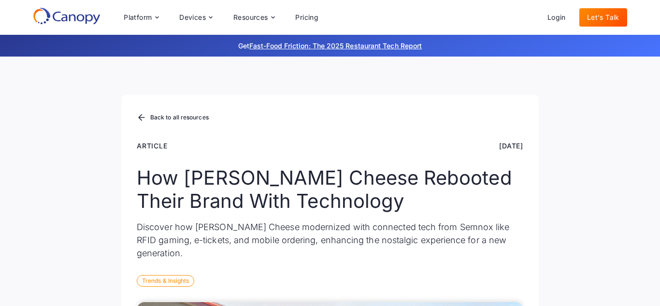
click at [506, 289] on div "Back to all resources Article [DATE] How [PERSON_NAME] Cheese Rebooted Their Br…" at bounding box center [330, 206] width 418 height 222
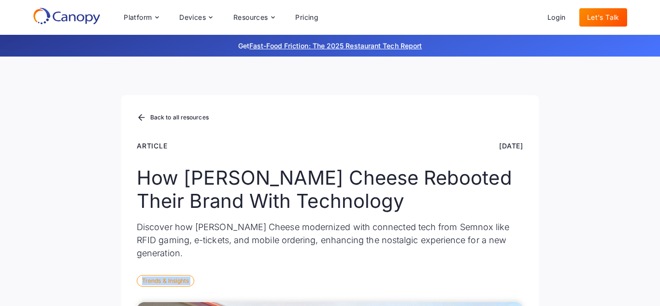
click at [506, 289] on div "Back to all resources Article [DATE] How [PERSON_NAME] Cheese Rebooted Their Br…" at bounding box center [330, 206] width 418 height 222
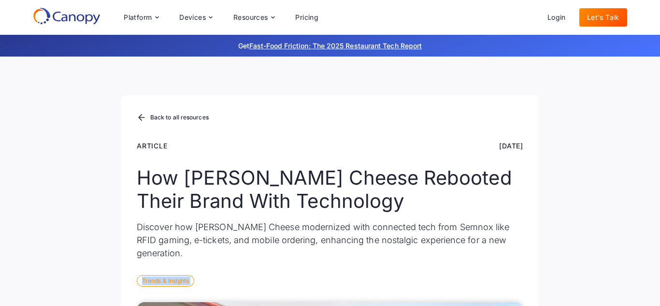
click at [506, 289] on div "Back to all resources Article [DATE] How [PERSON_NAME] Cheese Rebooted Their Br…" at bounding box center [330, 206] width 418 height 222
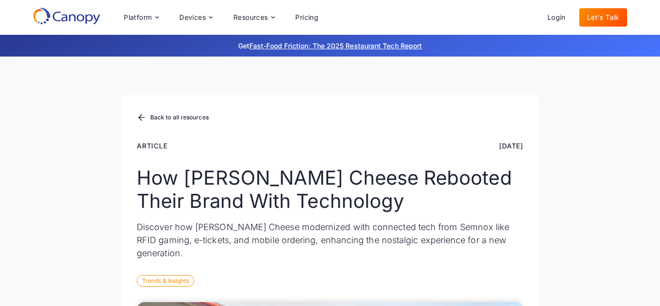
click at [506, 289] on div "Back to all resources Article [DATE] How [PERSON_NAME] Cheese Rebooted Their Br…" at bounding box center [330, 206] width 418 height 222
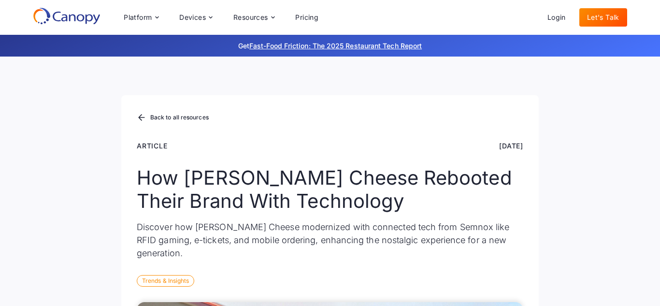
click at [506, 289] on div "Back to all resources Article [DATE] How [PERSON_NAME] Cheese Rebooted Their Br…" at bounding box center [330, 206] width 418 height 222
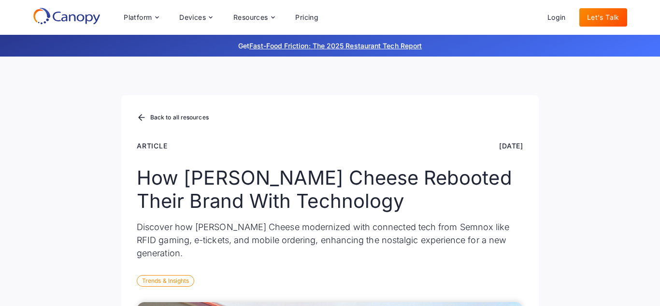
click at [506, 289] on div "Back to all resources Article [DATE] How [PERSON_NAME] Cheese Rebooted Their Br…" at bounding box center [330, 206] width 418 height 222
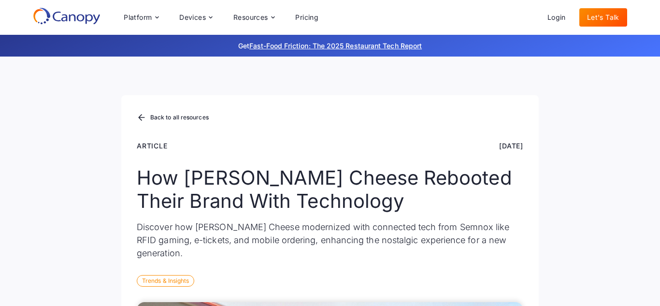
click at [506, 289] on div "Back to all resources Article [DATE] How [PERSON_NAME] Cheese Rebooted Their Br…" at bounding box center [330, 206] width 418 height 222
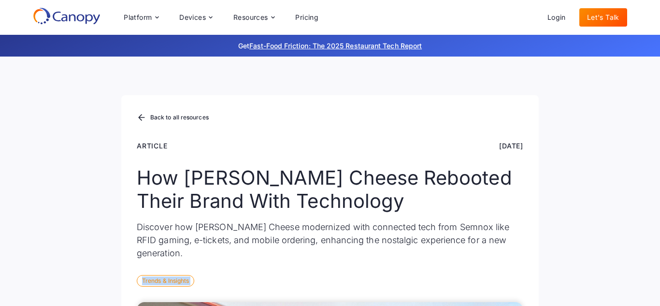
click at [506, 289] on div "Back to all resources Article [DATE] How [PERSON_NAME] Cheese Rebooted Their Br…" at bounding box center [330, 206] width 418 height 222
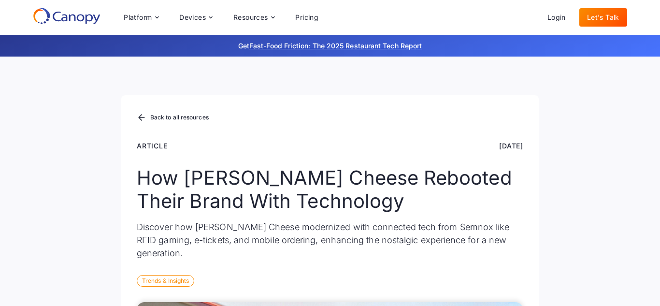
click at [506, 289] on div "Back to all resources Article [DATE] How [PERSON_NAME] Cheese Rebooted Their Br…" at bounding box center [330, 206] width 418 height 222
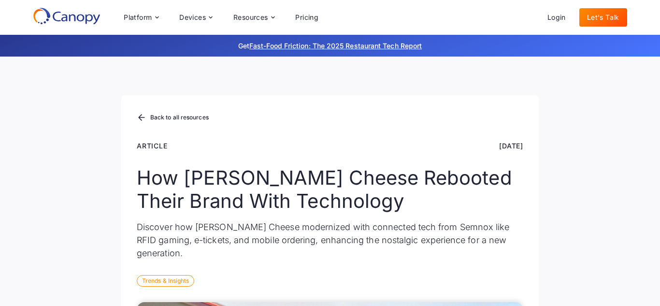
click at [506, 289] on div "Back to all resources Article [DATE] How [PERSON_NAME] Cheese Rebooted Their Br…" at bounding box center [330, 206] width 418 height 222
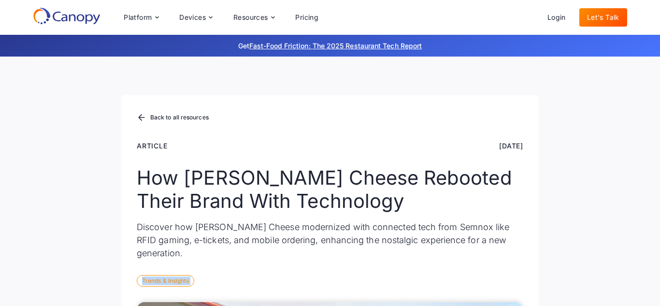
click at [506, 289] on div "Back to all resources Article [DATE] How [PERSON_NAME] Cheese Rebooted Their Br…" at bounding box center [330, 206] width 418 height 222
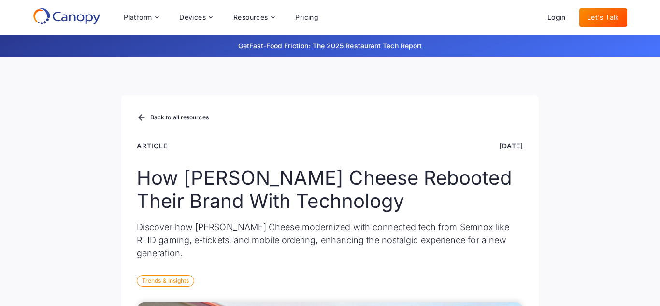
click at [506, 289] on div "Back to all resources Article [DATE] How [PERSON_NAME] Cheese Rebooted Their Br…" at bounding box center [330, 206] width 418 height 222
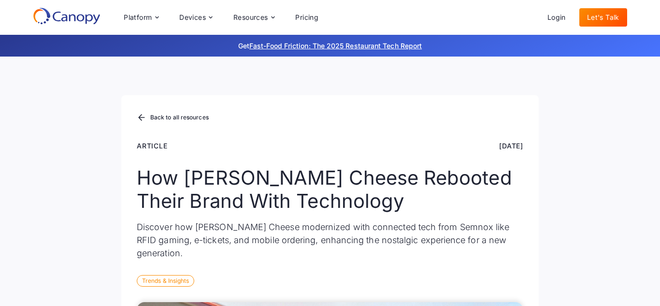
click at [506, 289] on div "Back to all resources Article [DATE] How [PERSON_NAME] Cheese Rebooted Their Br…" at bounding box center [330, 206] width 418 height 222
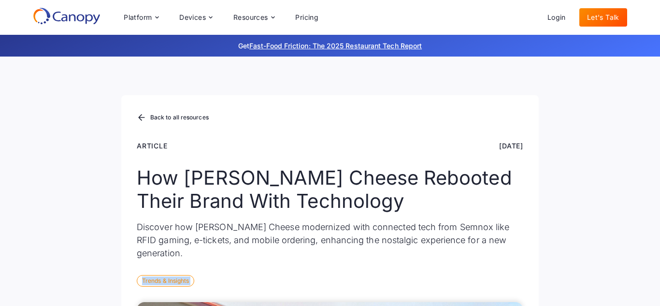
click at [506, 289] on div "Back to all resources Article [DATE] How [PERSON_NAME] Cheese Rebooted Their Br…" at bounding box center [330, 206] width 418 height 222
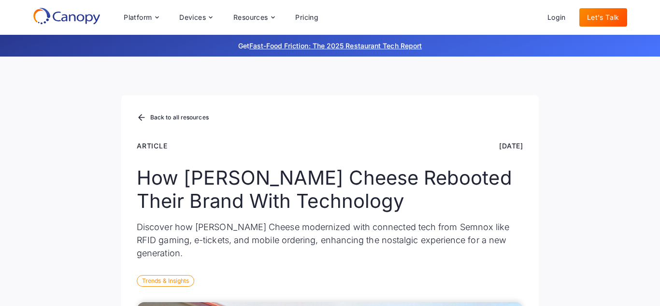
click at [506, 289] on div "Back to all resources Article [DATE] How [PERSON_NAME] Cheese Rebooted Their Br…" at bounding box center [330, 206] width 418 height 222
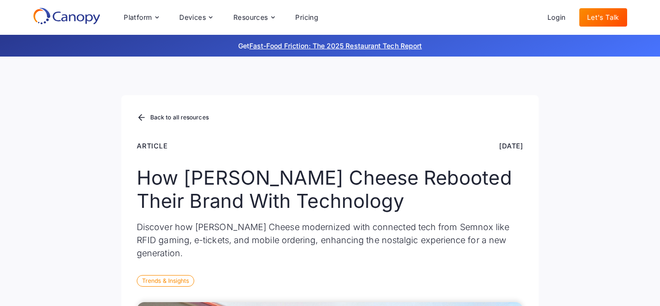
click at [506, 289] on div "Back to all resources Article [DATE] How [PERSON_NAME] Cheese Rebooted Their Br…" at bounding box center [330, 206] width 418 height 222
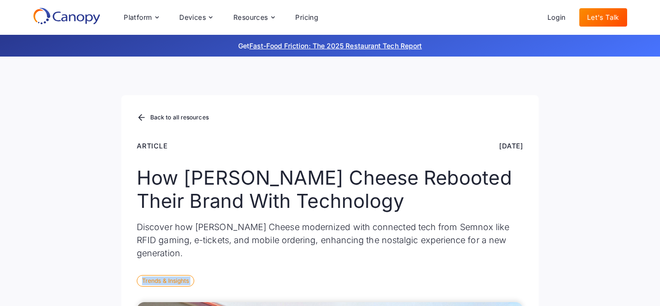
click at [506, 289] on div "Back to all resources Article [DATE] How [PERSON_NAME] Cheese Rebooted Their Br…" at bounding box center [330, 206] width 418 height 222
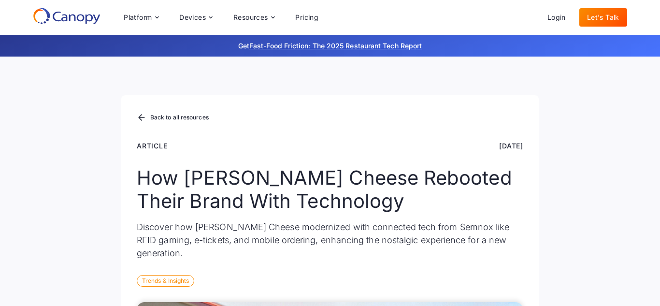
click at [506, 289] on div "Back to all resources Article [DATE] How [PERSON_NAME] Cheese Rebooted Their Br…" at bounding box center [330, 206] width 418 height 222
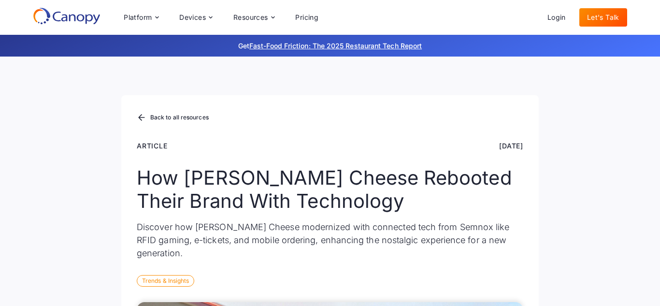
click at [506, 289] on div "Back to all resources Article [DATE] How [PERSON_NAME] Cheese Rebooted Their Br…" at bounding box center [330, 206] width 418 height 222
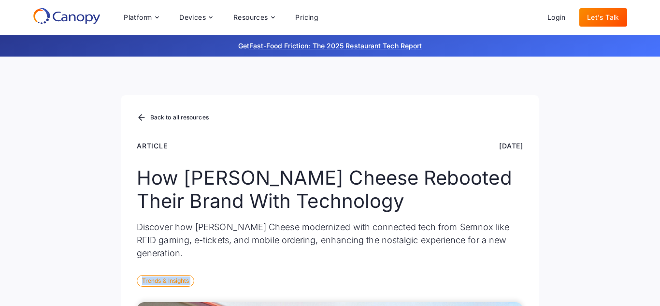
click at [506, 289] on div "Back to all resources Article [DATE] How [PERSON_NAME] Cheese Rebooted Their Br…" at bounding box center [330, 206] width 418 height 222
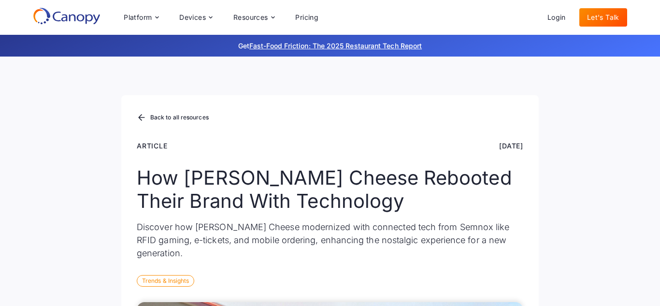
click at [506, 289] on div "Back to all resources Article [DATE] How [PERSON_NAME] Cheese Rebooted Their Br…" at bounding box center [330, 206] width 418 height 222
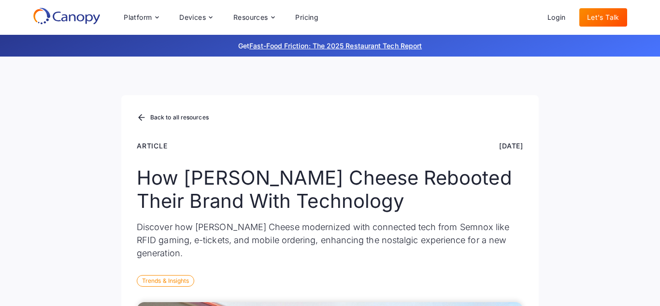
click at [506, 289] on div "Back to all resources Article [DATE] How [PERSON_NAME] Cheese Rebooted Their Br…" at bounding box center [330, 206] width 418 height 222
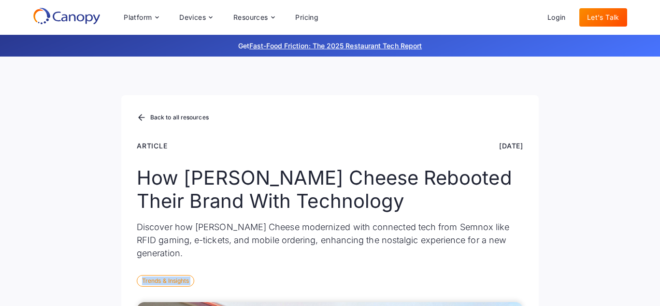
click at [506, 289] on div "Back to all resources Article [DATE] How [PERSON_NAME] Cheese Rebooted Their Br…" at bounding box center [330, 206] width 418 height 222
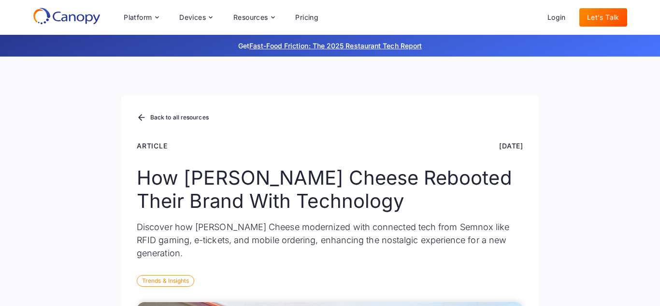
click at [506, 289] on div "Back to all resources Article [DATE] How [PERSON_NAME] Cheese Rebooted Their Br…" at bounding box center [330, 206] width 418 height 222
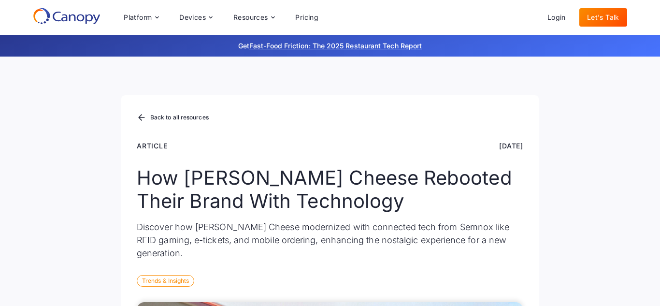
click at [506, 289] on div "Back to all resources Article [DATE] How [PERSON_NAME] Cheese Rebooted Their Br…" at bounding box center [330, 206] width 418 height 222
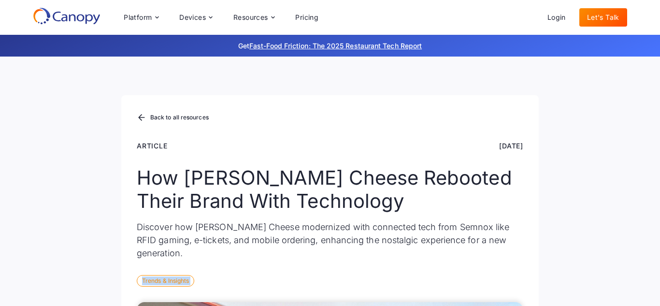
click at [506, 289] on div "Back to all resources Article [DATE] How [PERSON_NAME] Cheese Rebooted Their Br…" at bounding box center [330, 206] width 418 height 222
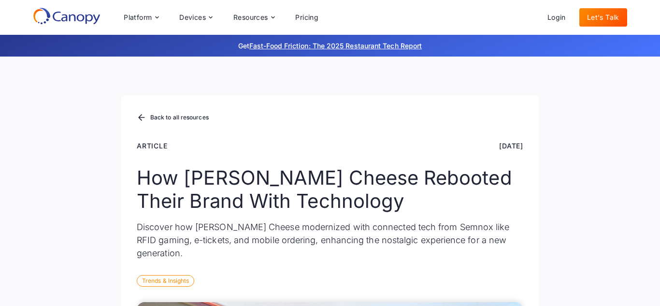
click
